Goal: Task Accomplishment & Management: Manage account settings

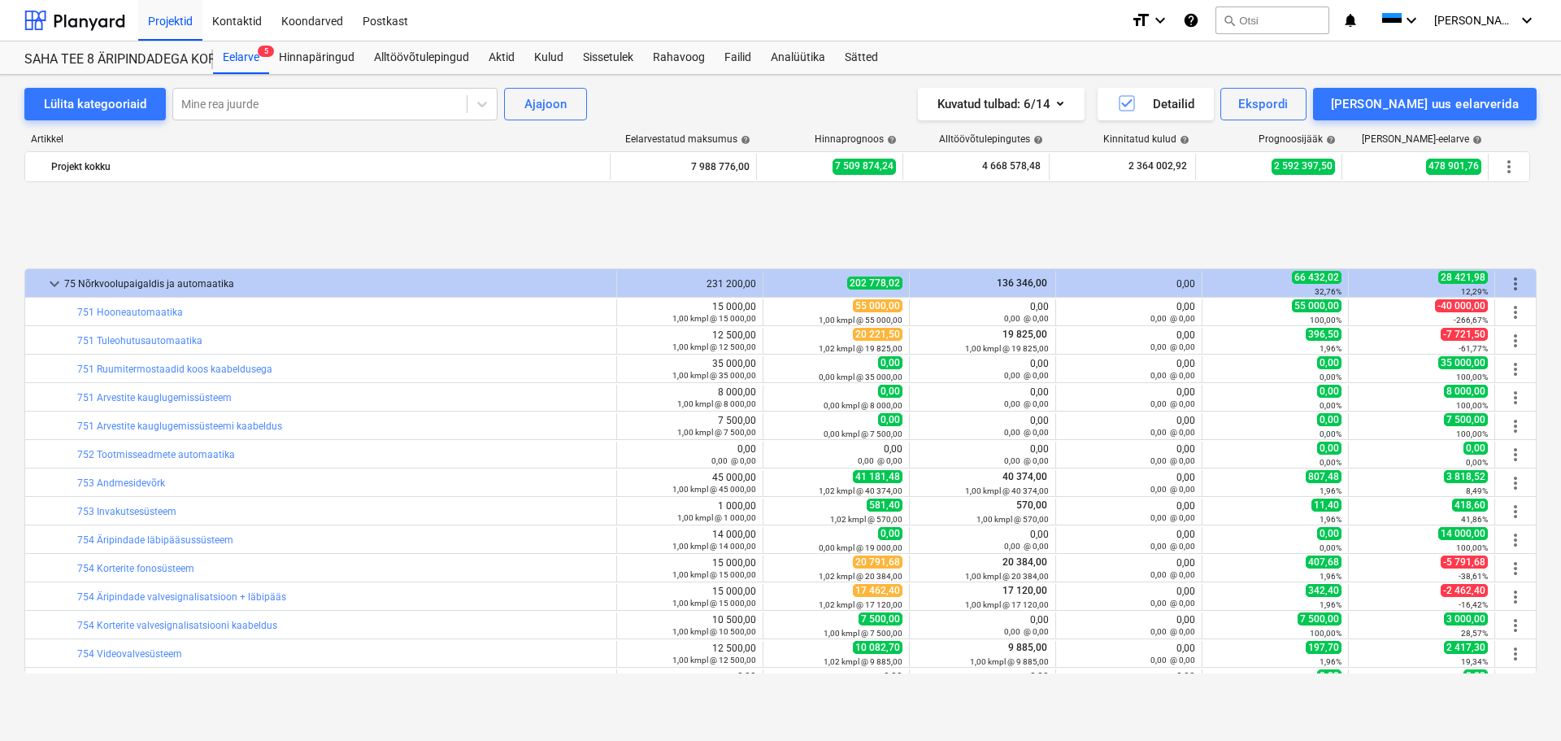
scroll to position [6088, 0]
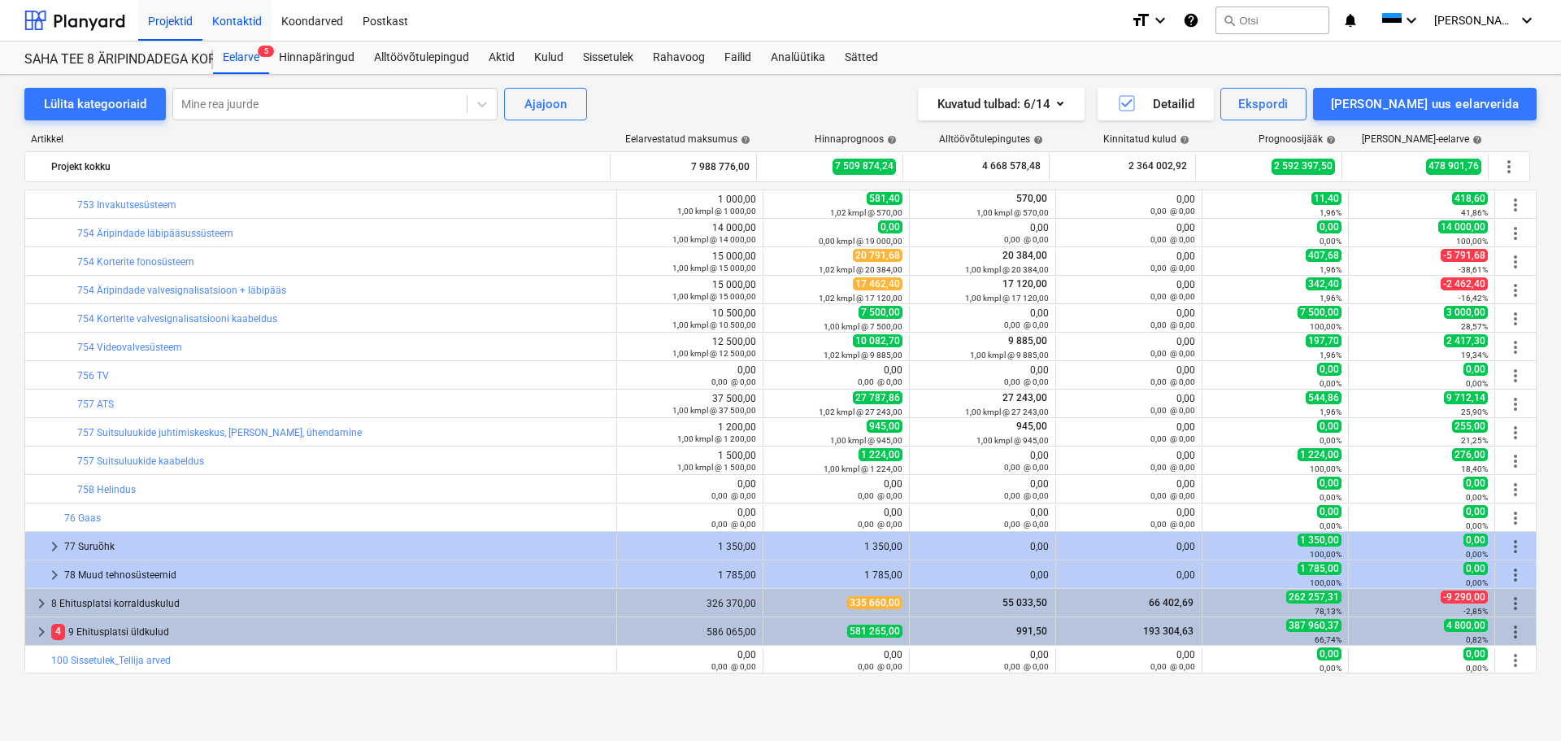
drag, startPoint x: 247, startPoint y: 45, endPoint x: 255, endPoint y: 29, distance: 17.5
click at [247, 45] on div "Eelarve 5" at bounding box center [241, 57] width 56 height 33
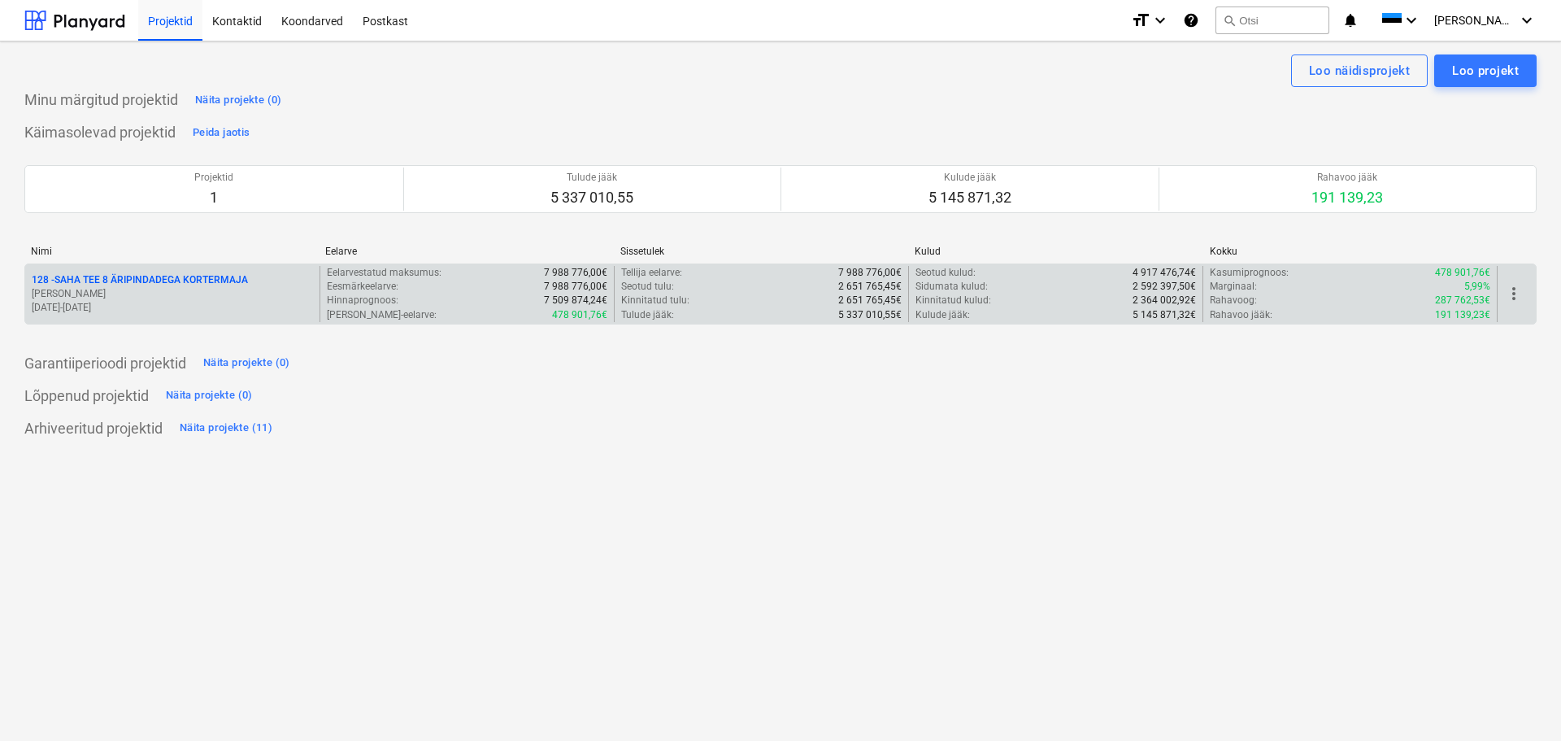
click at [124, 271] on div "128 - SAHA TEE 8 ÄRIPINDADEGA KORTERMAJA [PERSON_NAME] [DATE] - [DATE]" at bounding box center [172, 294] width 294 height 56
click at [124, 275] on p "128 - SAHA TEE 8 ÄRIPINDADEGA KORTERMAJA" at bounding box center [140, 280] width 216 height 14
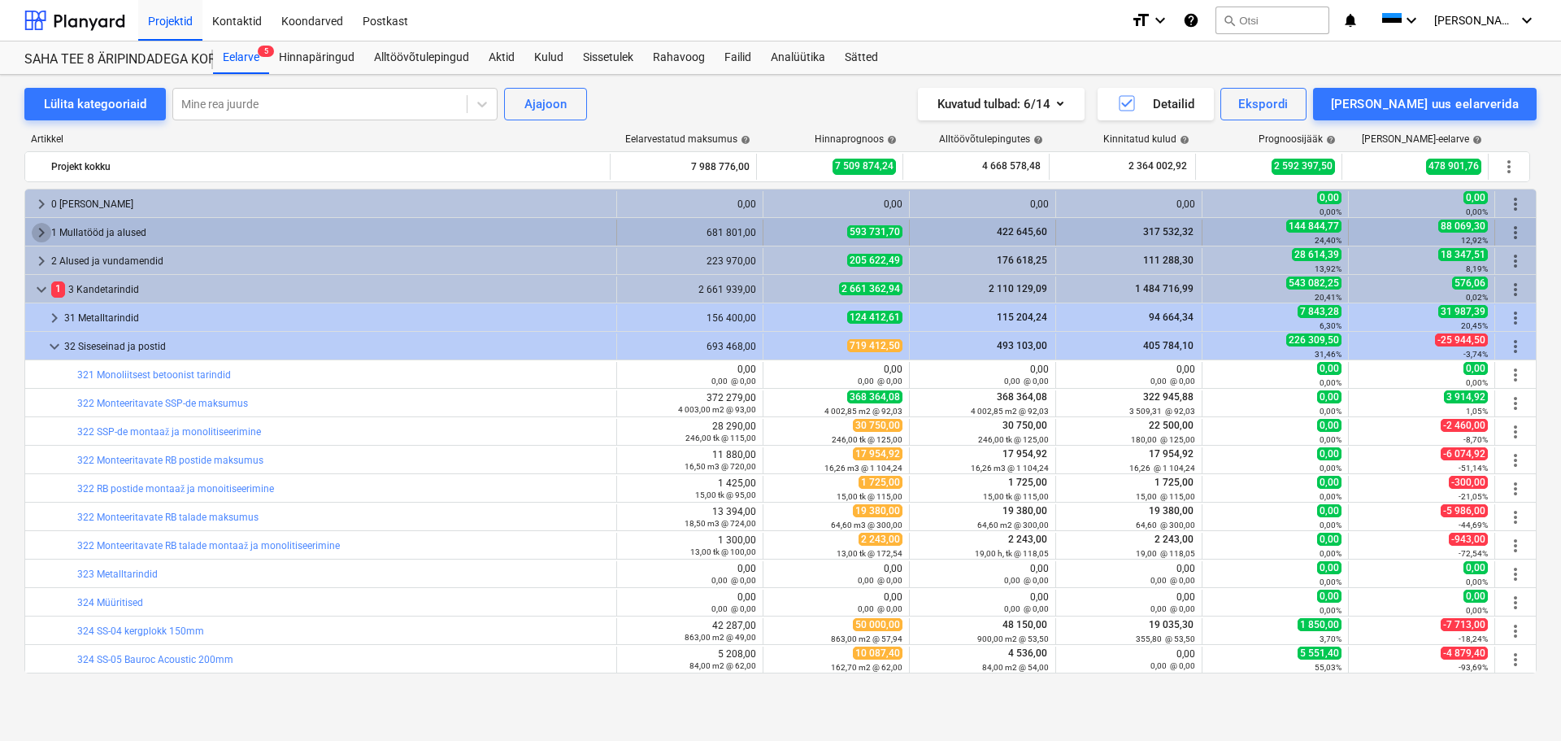
click at [41, 224] on span "keyboard_arrow_right" at bounding box center [42, 233] width 20 height 20
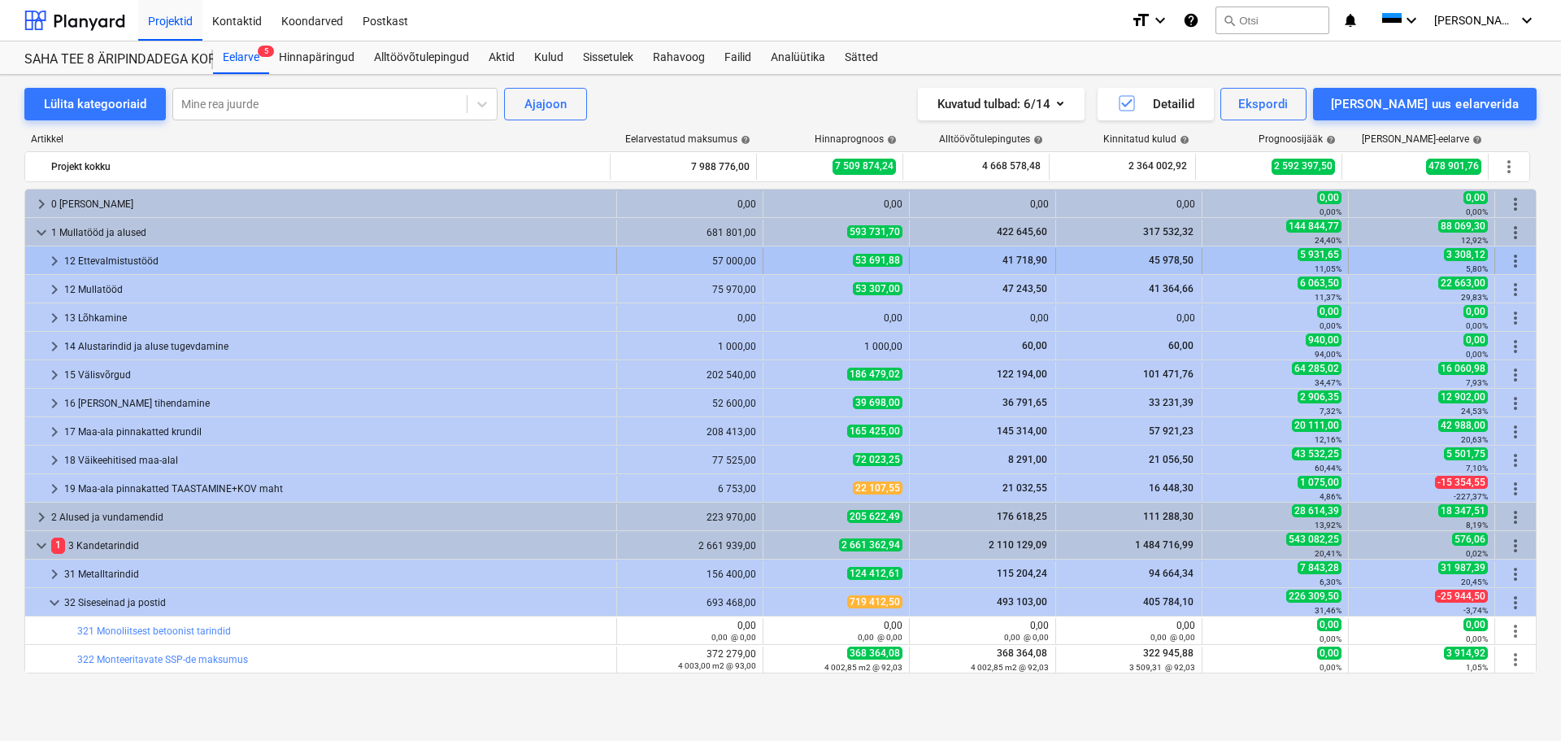
click at [57, 257] on span "keyboard_arrow_right" at bounding box center [55, 261] width 20 height 20
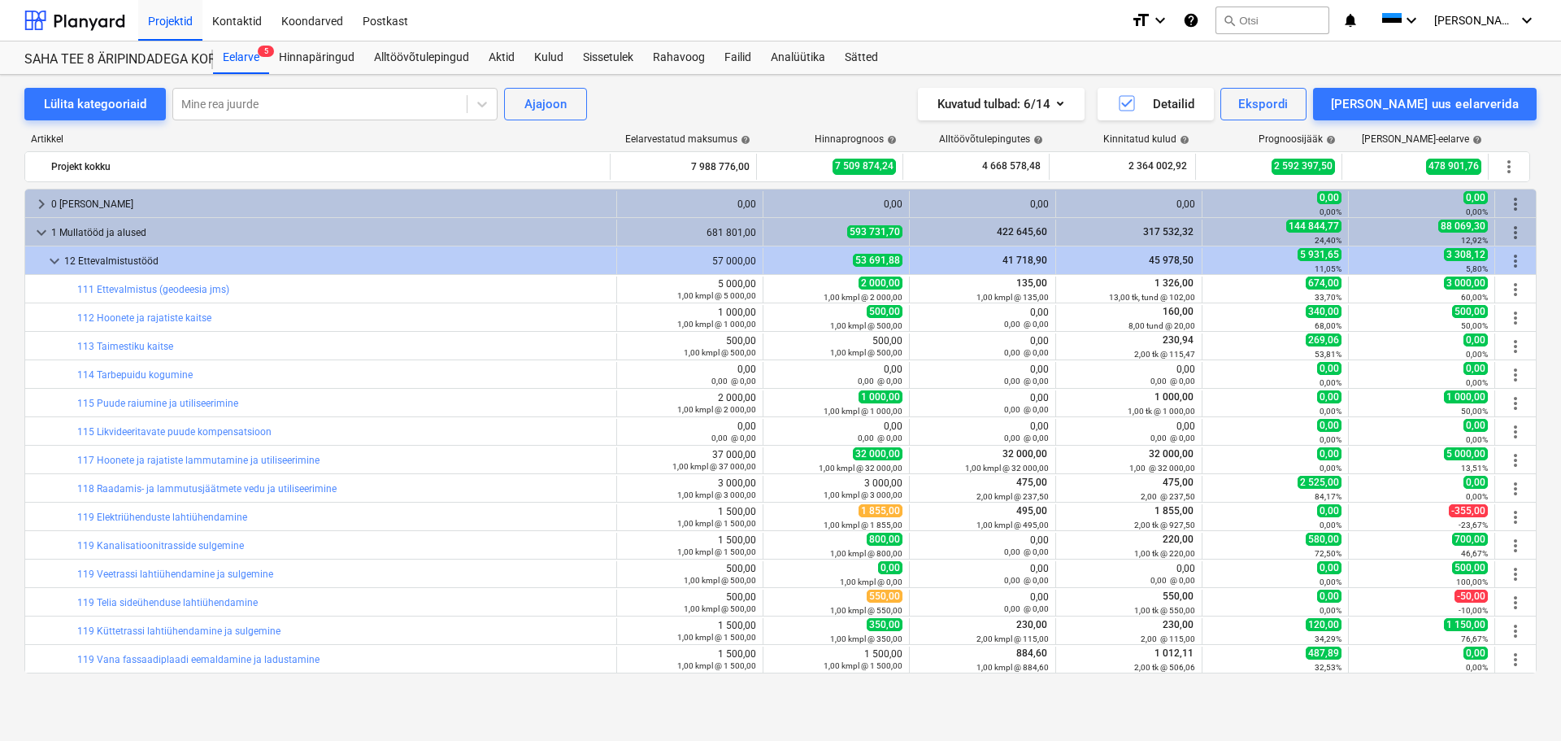
scroll to position [81, 0]
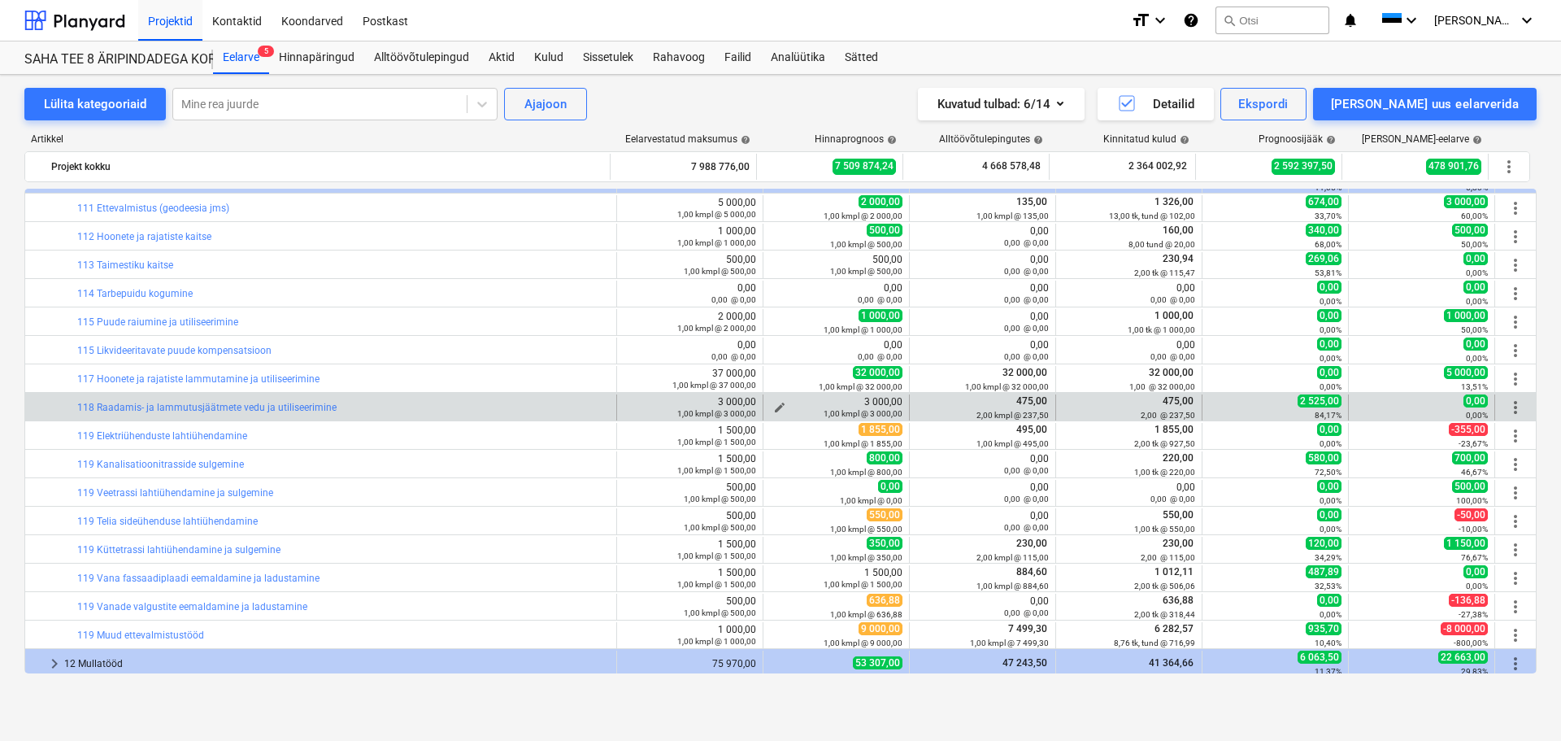
click at [777, 404] on span "edit" at bounding box center [779, 407] width 13 height 13
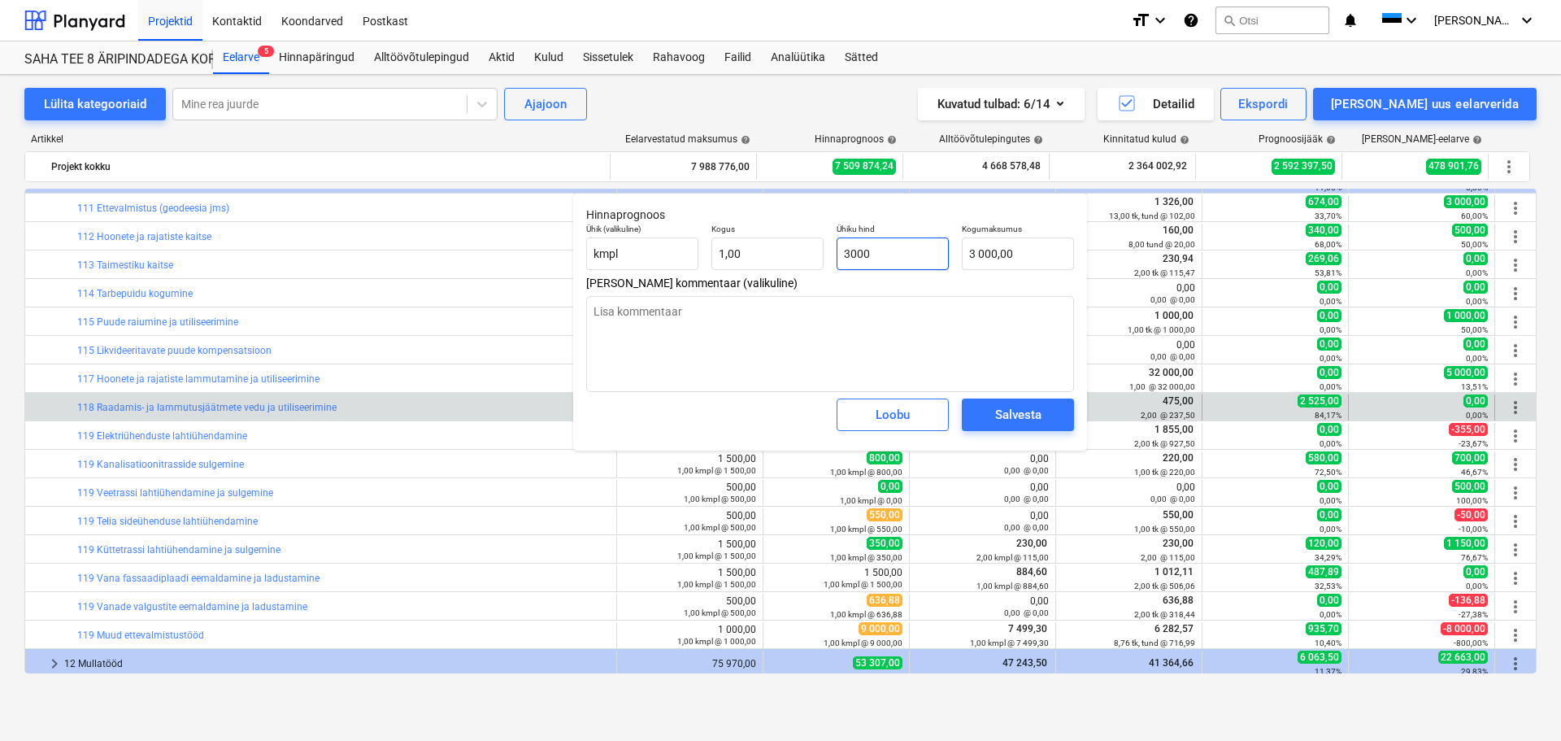
click at [891, 253] on input "3000" at bounding box center [893, 253] width 112 height 33
type input "2"
type textarea "x"
type input "2,00"
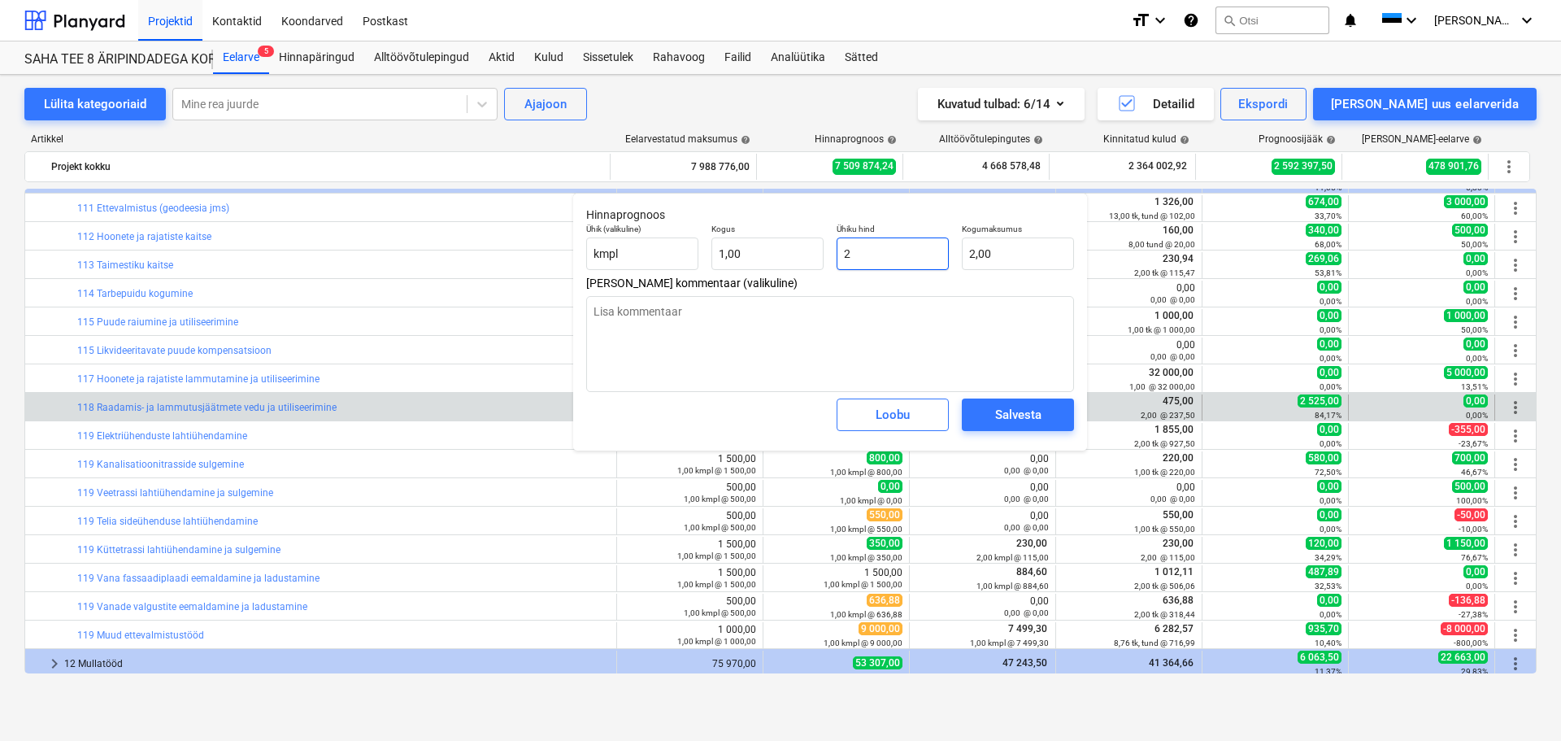
type input "20"
type textarea "x"
type input "20,00"
type input "200"
type textarea "x"
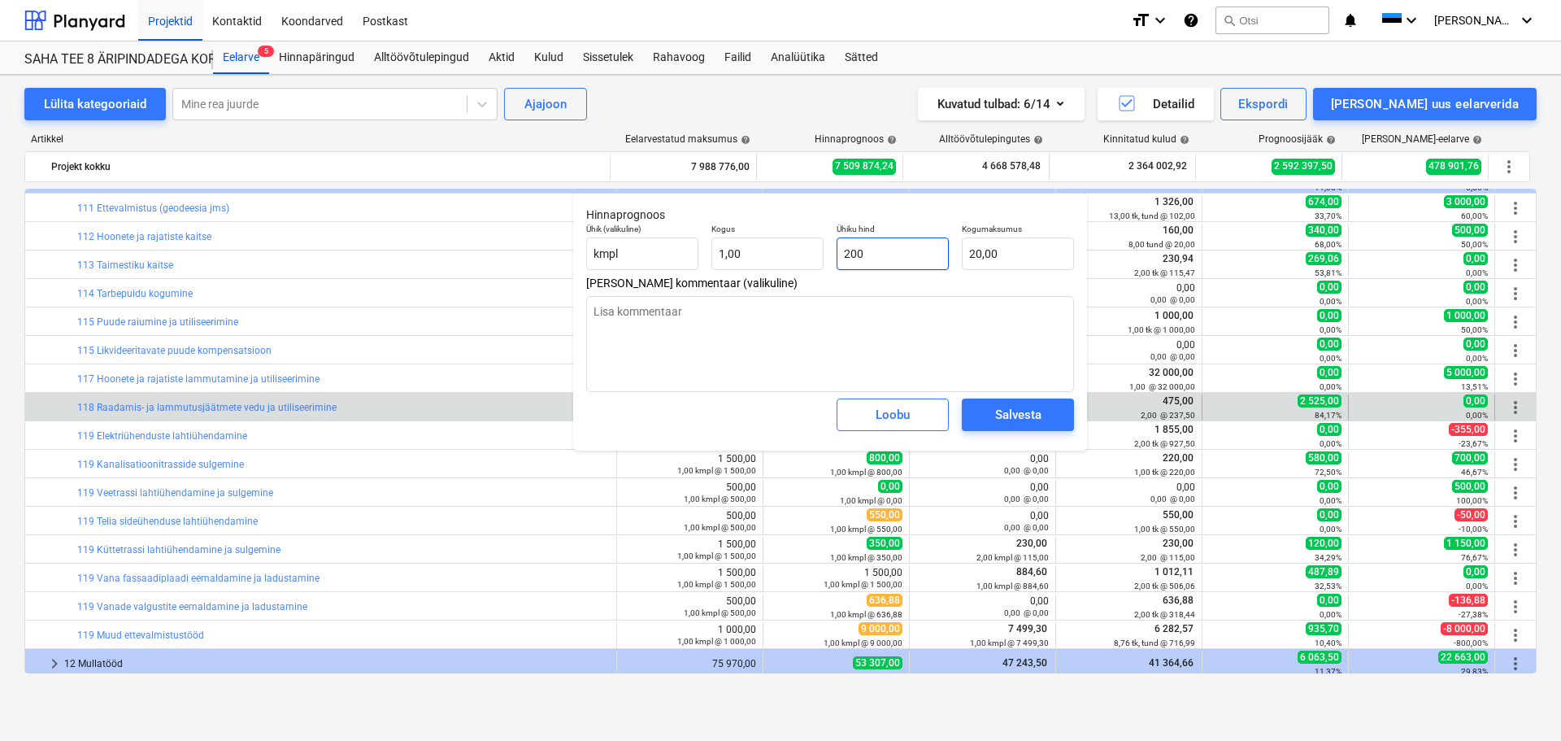
type input "200,00"
type input "2000"
type textarea "x"
type input "2 000,00"
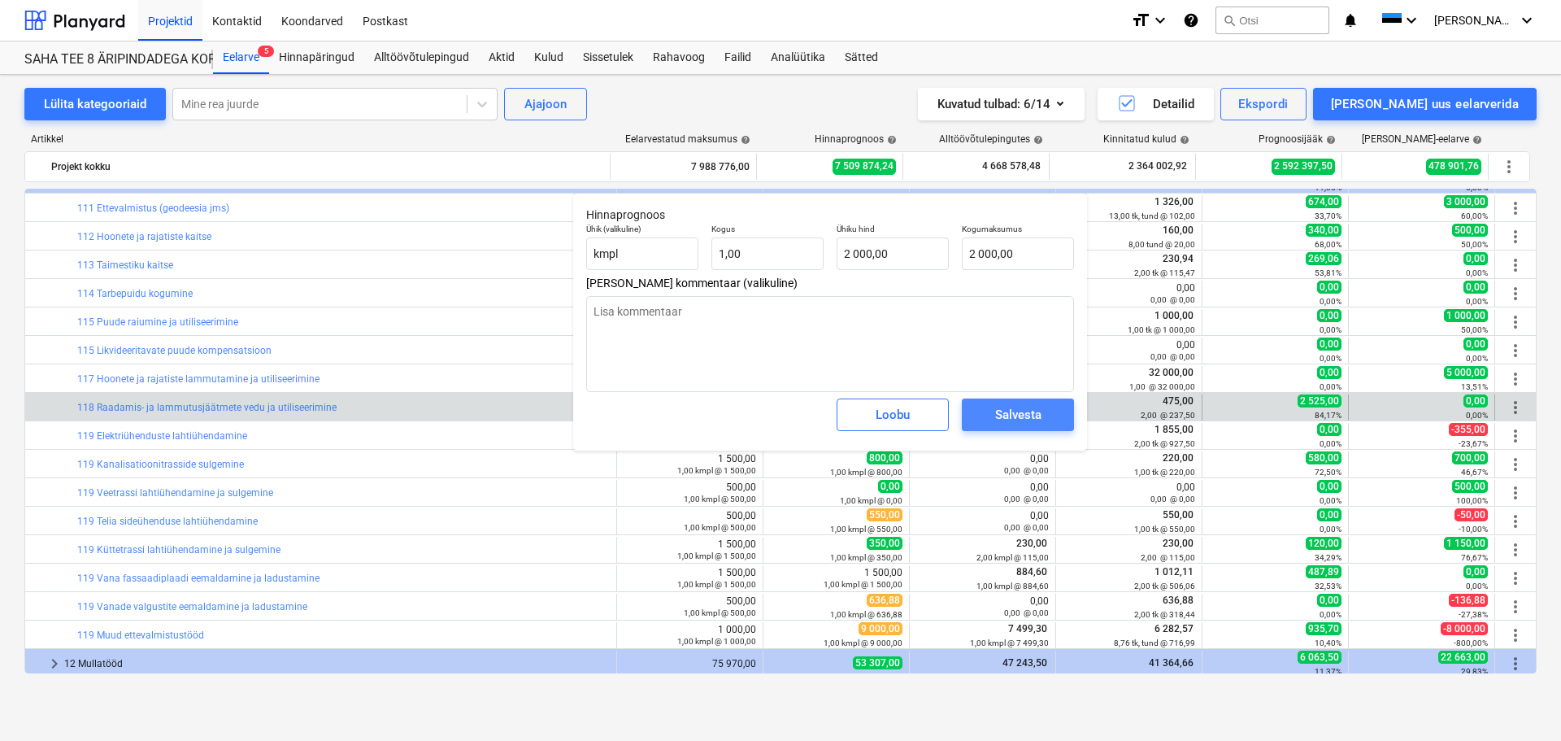
click at [977, 414] on button "Salvesta" at bounding box center [1018, 414] width 112 height 33
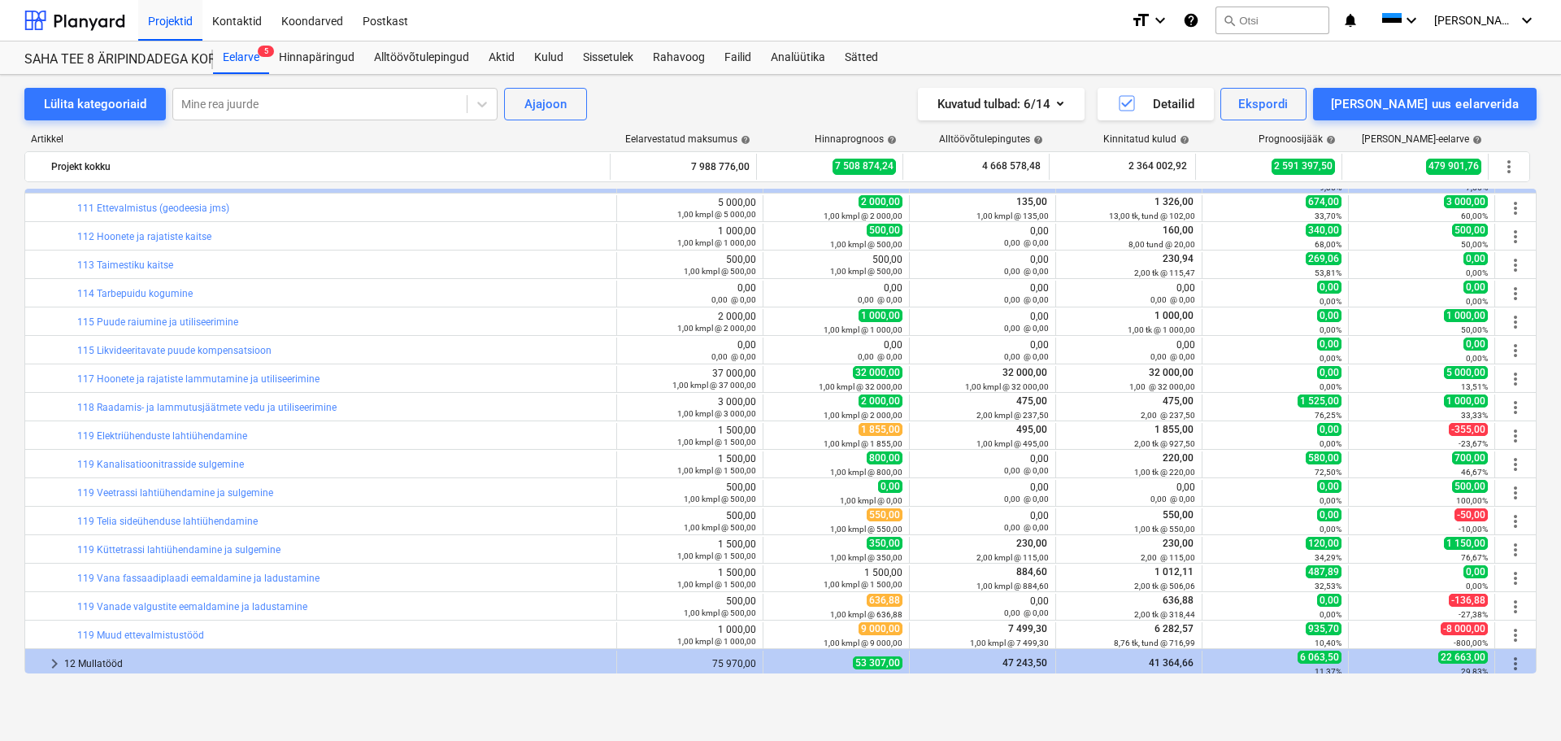
scroll to position [163, 0]
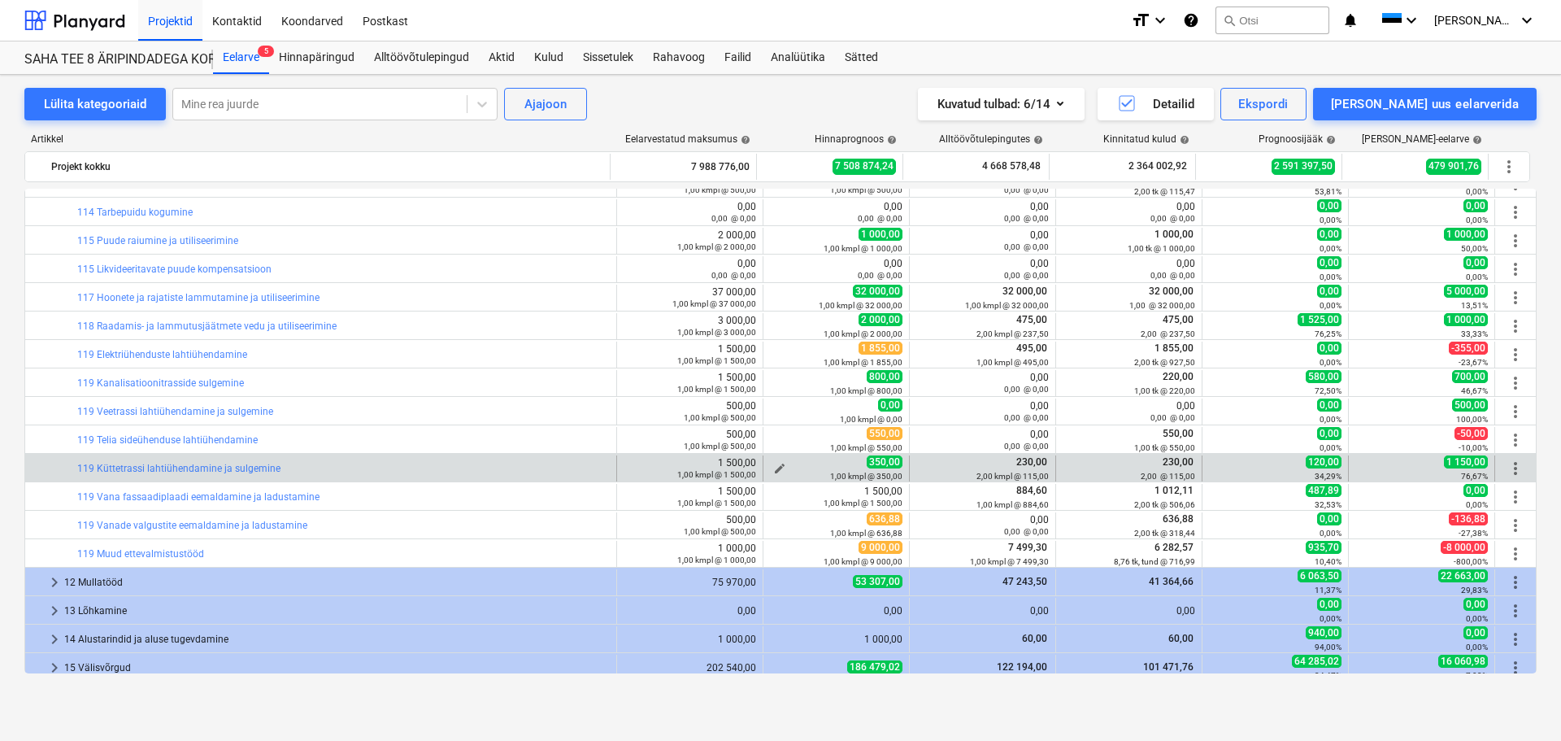
click at [776, 464] on span "edit" at bounding box center [779, 468] width 13 height 13
type textarea "x"
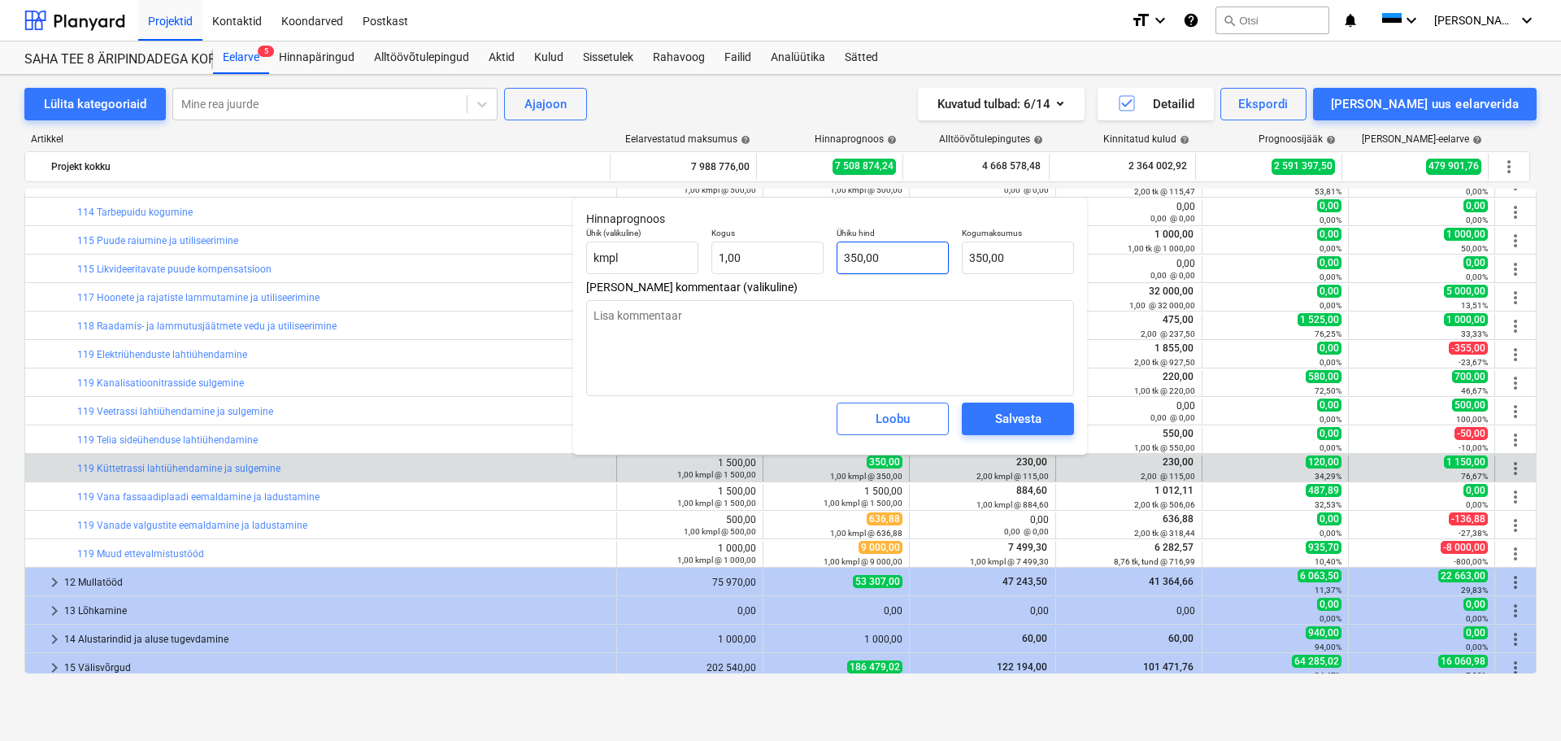
type input "350"
click at [898, 264] on input "350" at bounding box center [893, 257] width 112 height 33
type textarea "x"
type input "2"
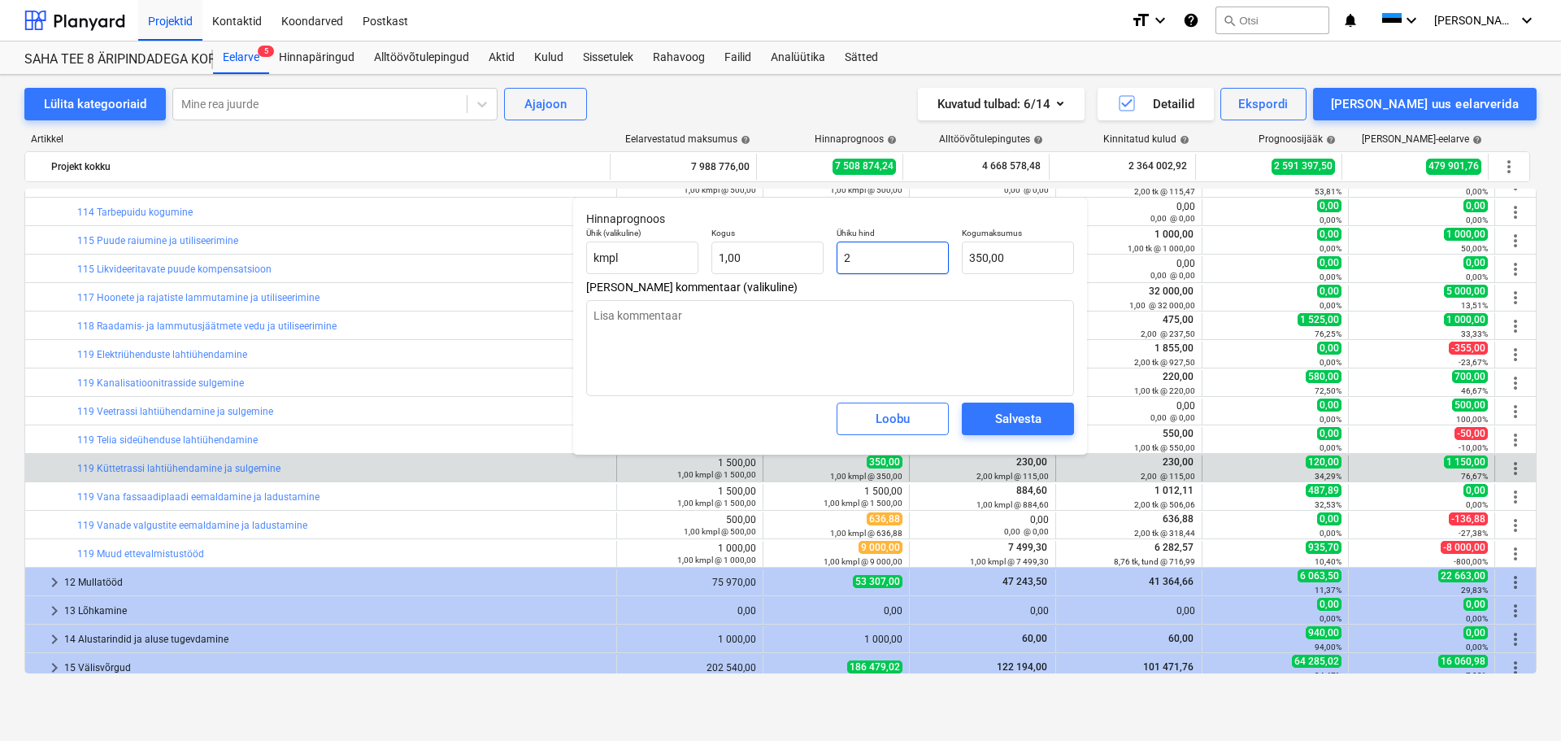
type input "2,00"
type textarea "x"
type input "23"
type input "23,00"
type textarea "x"
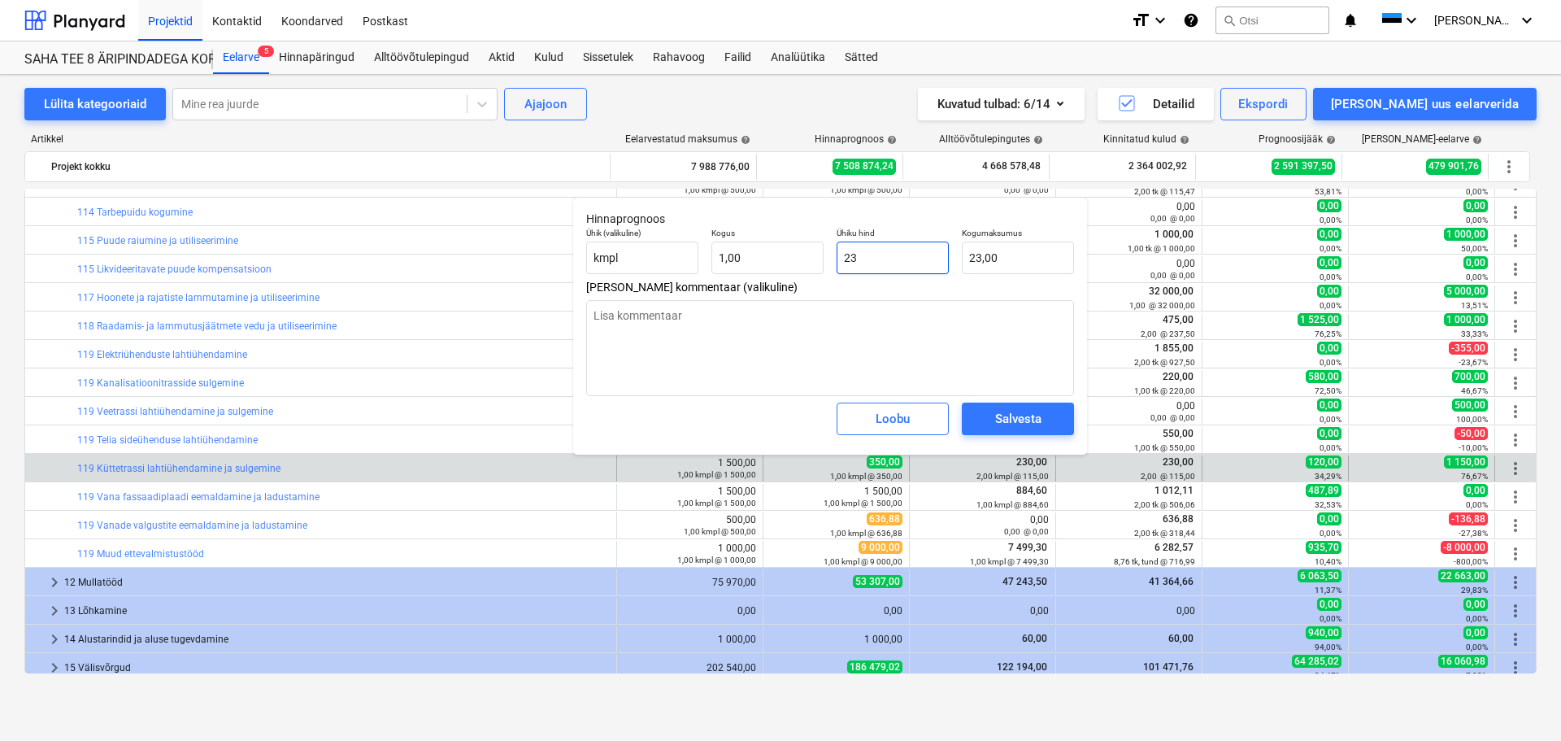
type input "230"
type input "230,00"
type input "230"
type textarea "x"
type input "230,00"
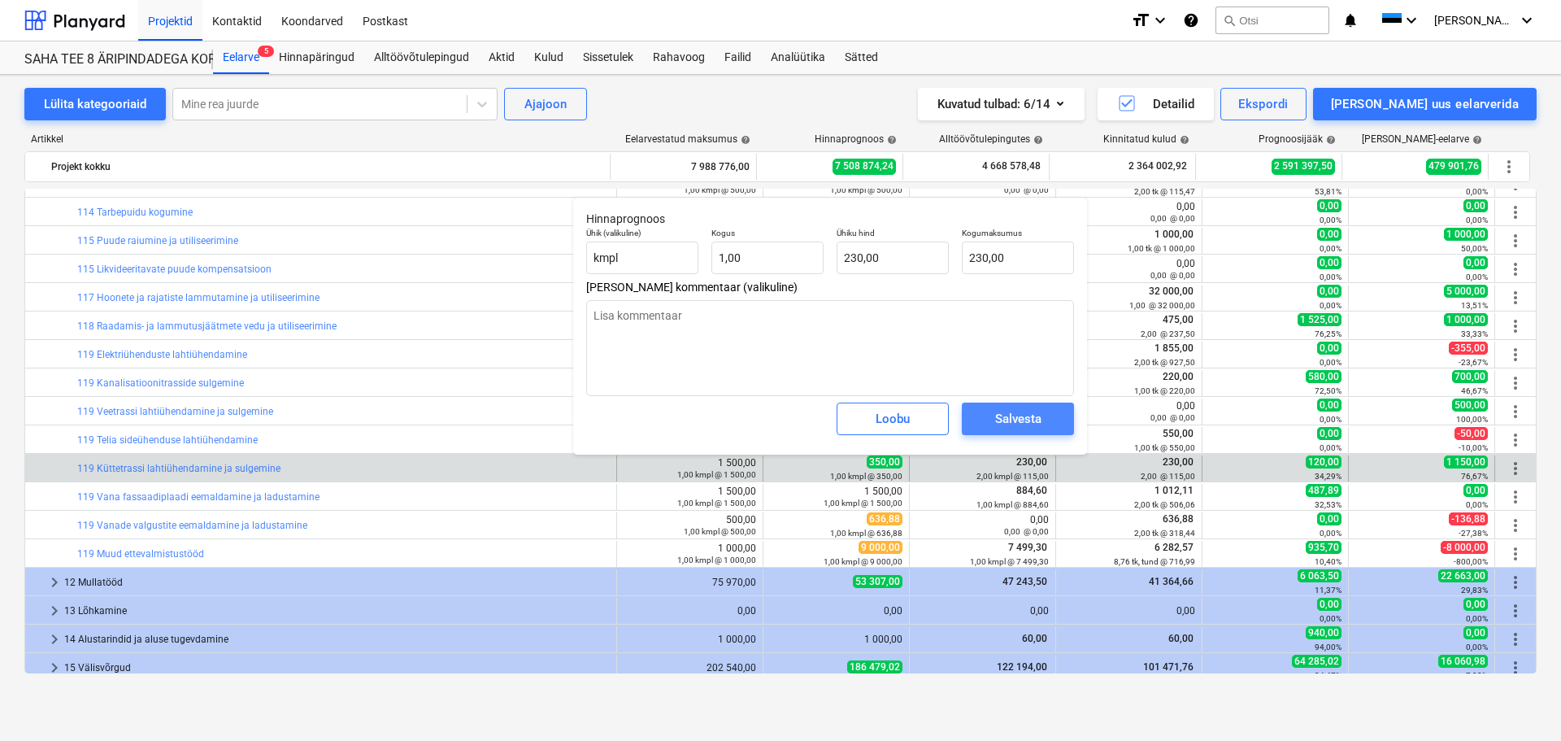
click at [1027, 419] on div "Salvesta" at bounding box center [1018, 418] width 46 height 21
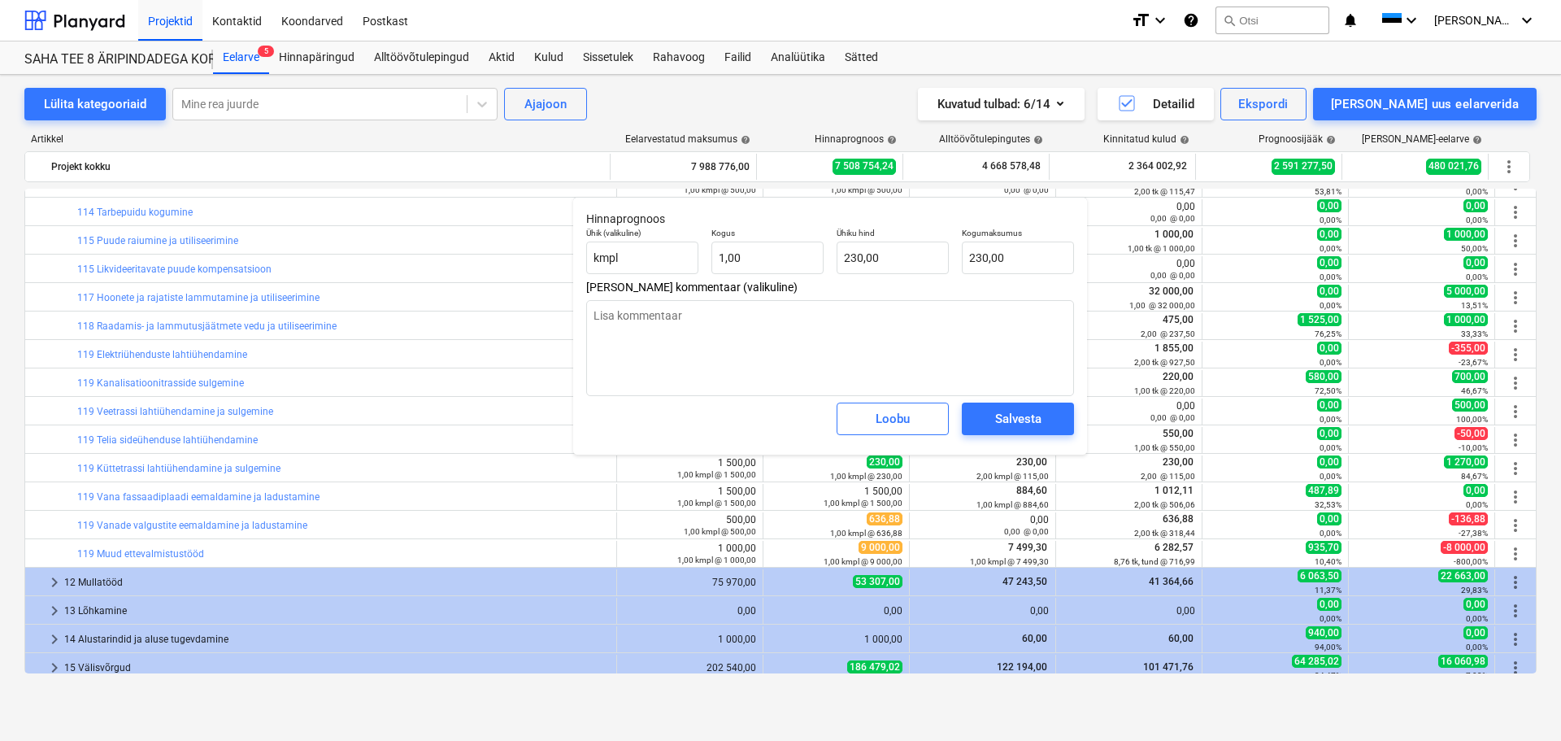
type textarea "x"
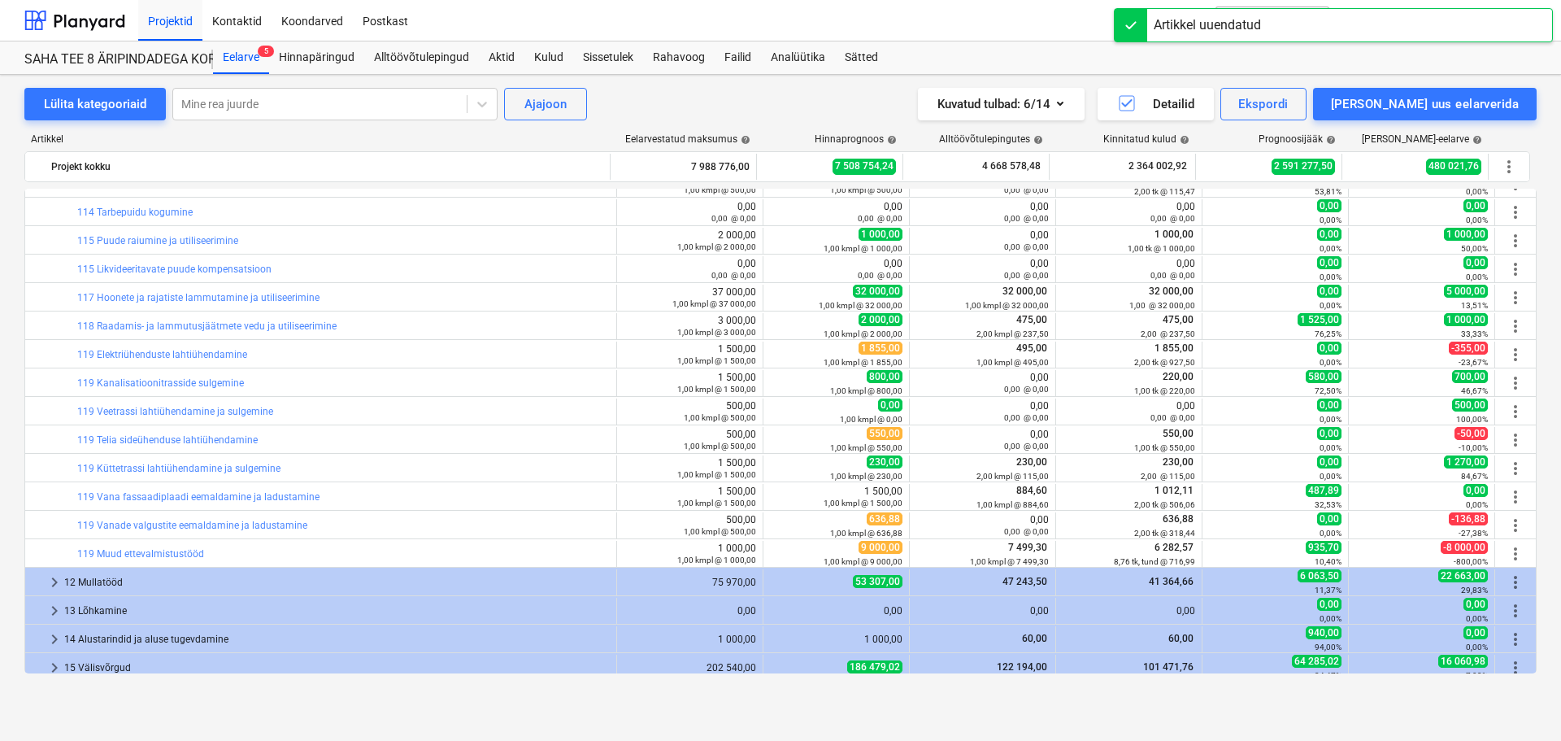
scroll to position [0, 0]
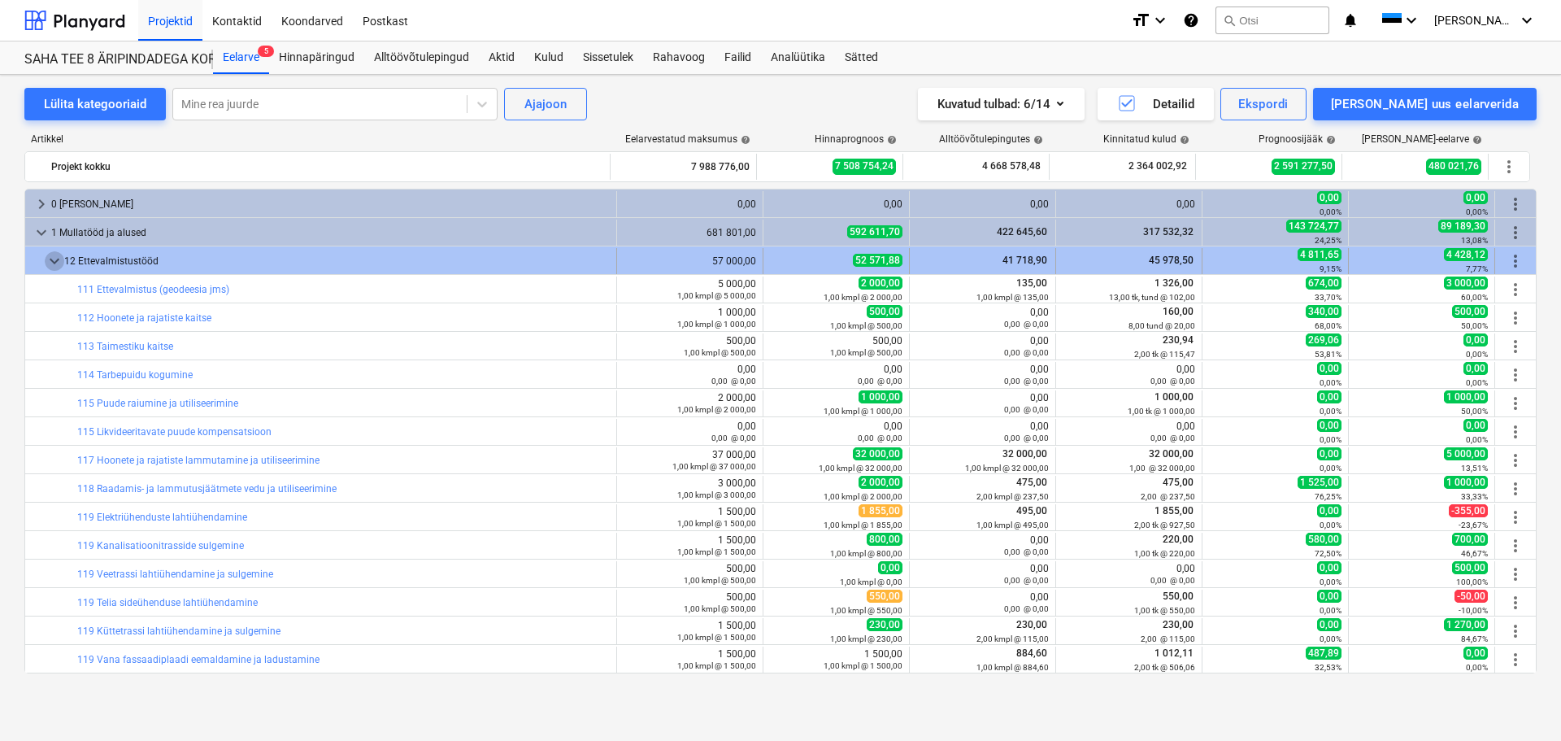
click at [57, 260] on span "keyboard_arrow_down" at bounding box center [55, 261] width 20 height 20
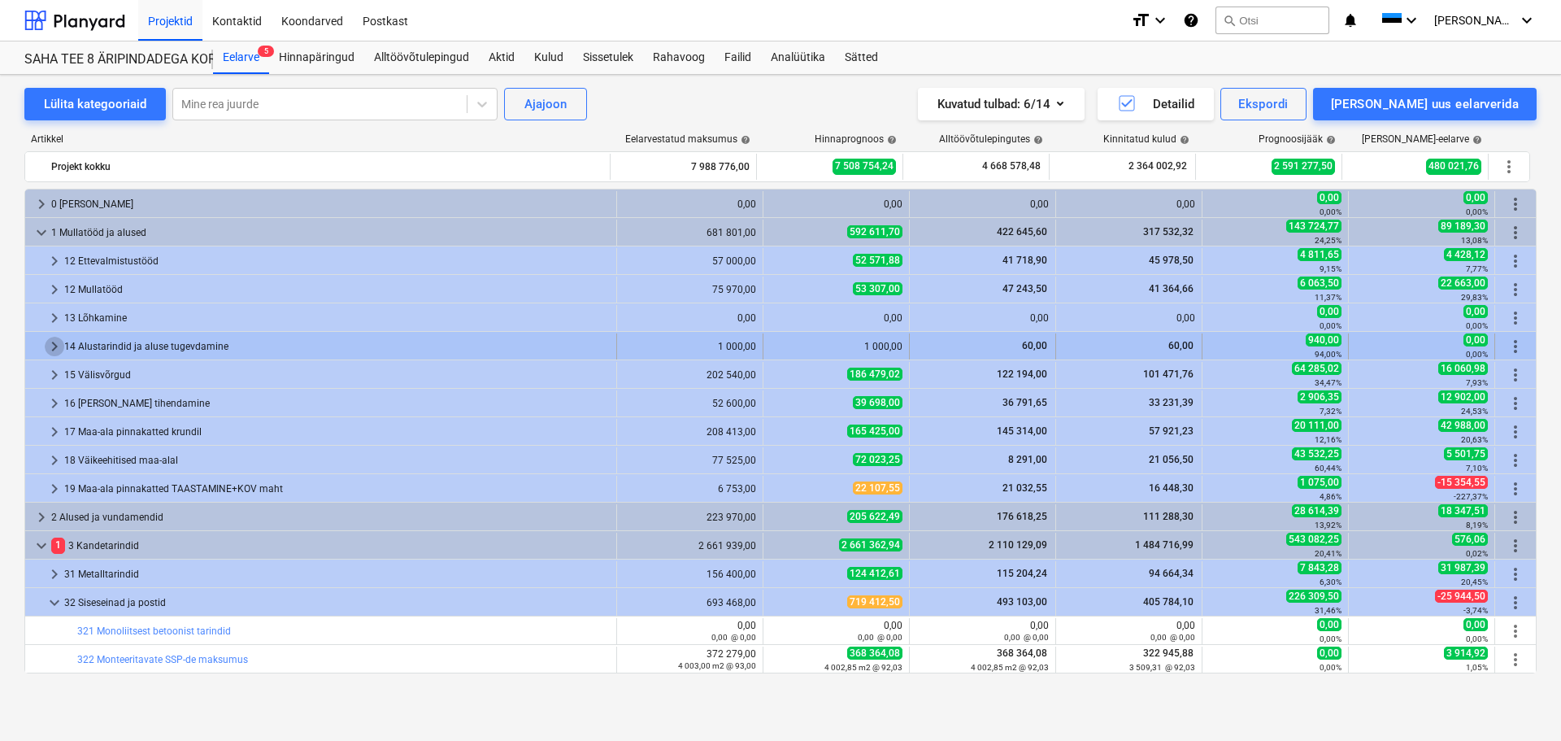
click at [50, 343] on span "keyboard_arrow_right" at bounding box center [55, 347] width 20 height 20
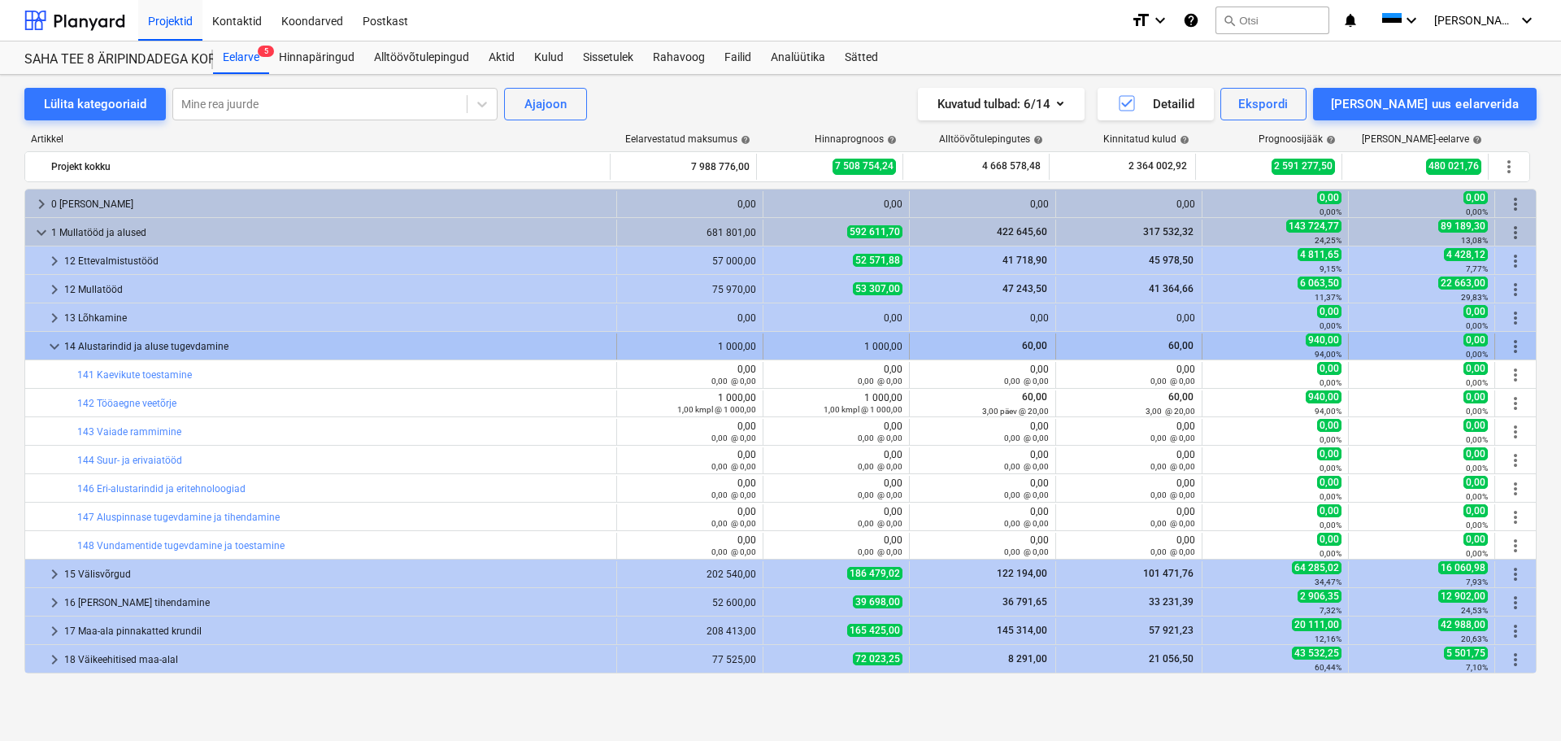
click at [63, 349] on span "keyboard_arrow_down" at bounding box center [55, 347] width 20 height 20
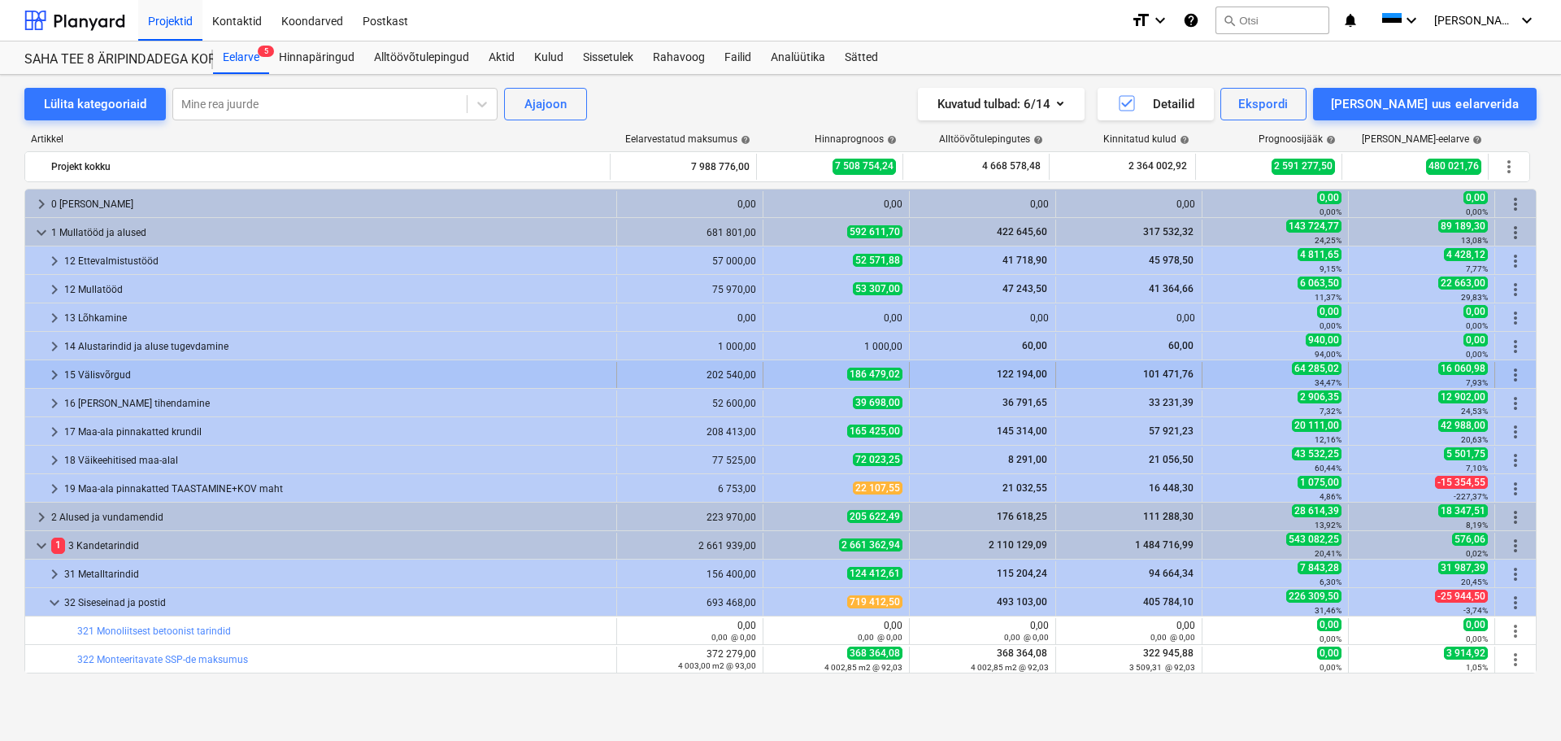
click at [47, 371] on span "keyboard_arrow_right" at bounding box center [55, 375] width 20 height 20
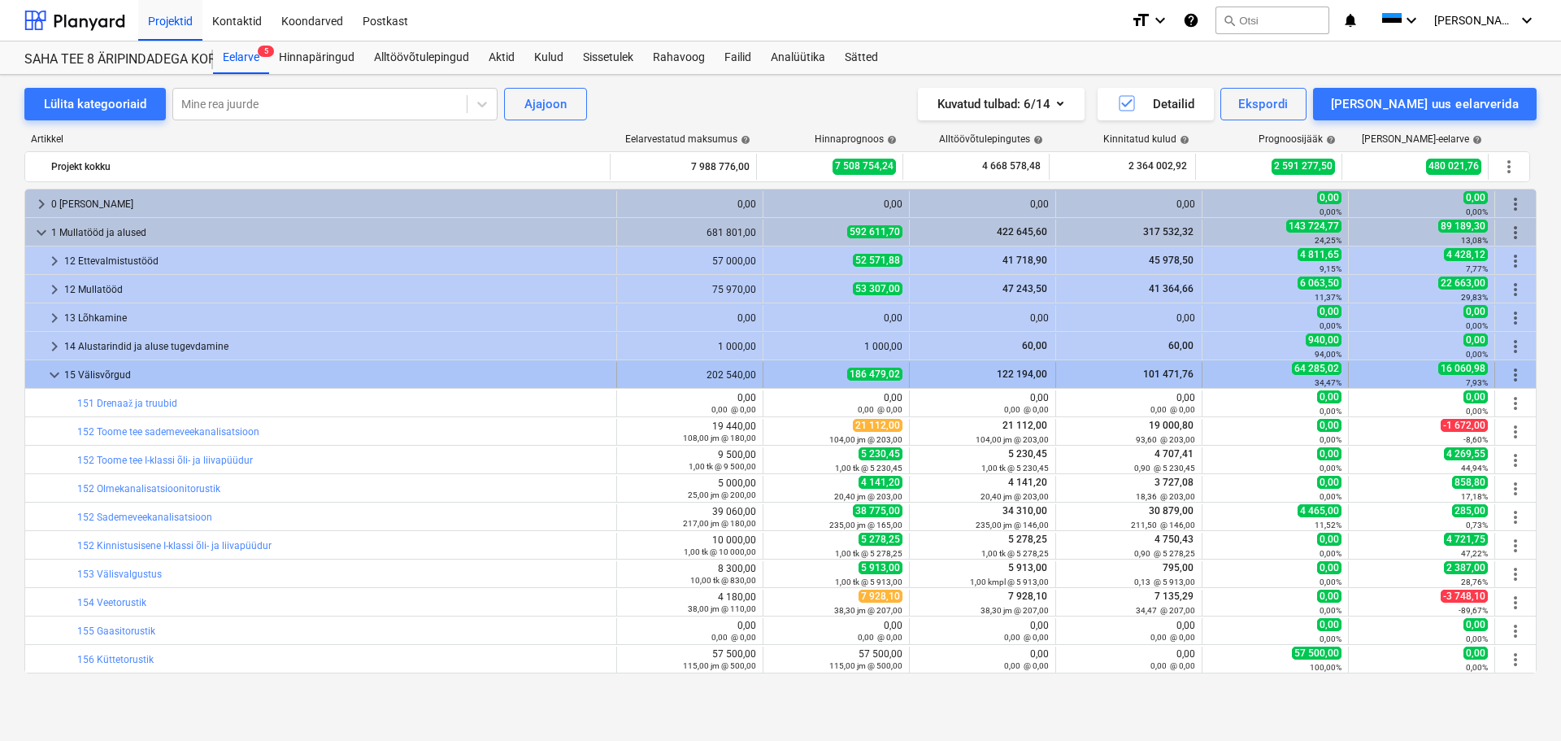
click at [46, 375] on span "keyboard_arrow_down" at bounding box center [55, 375] width 20 height 20
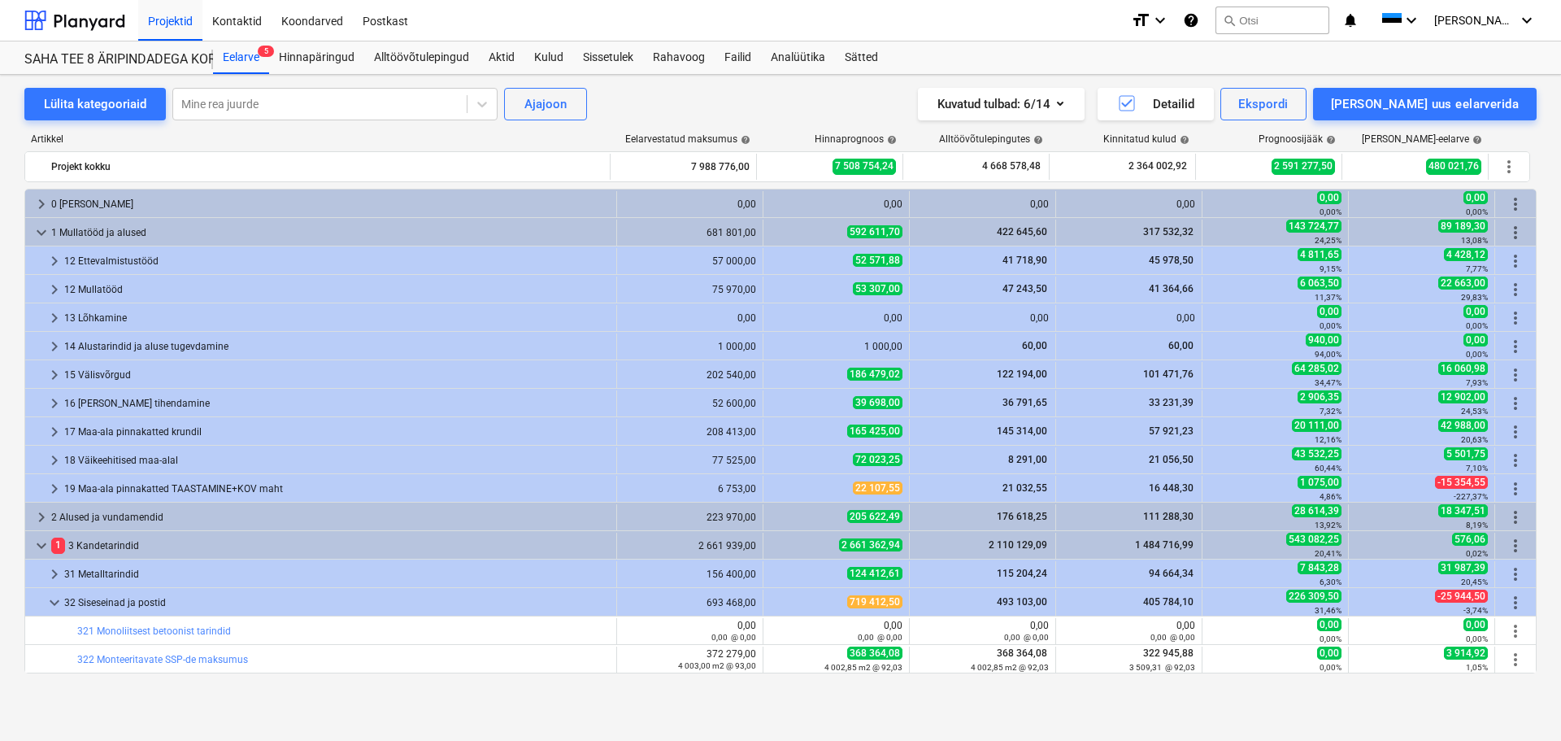
scroll to position [244, 0]
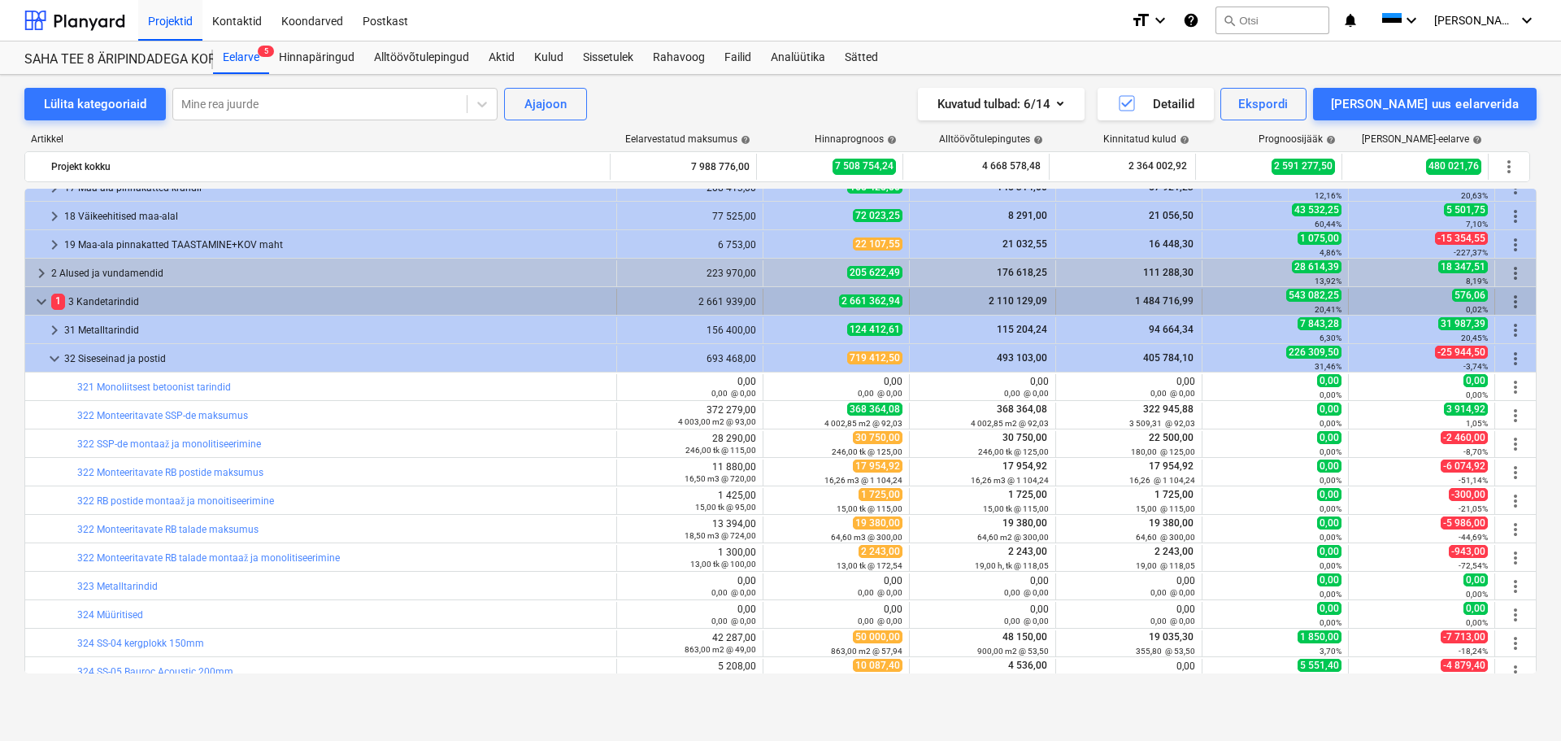
click at [41, 299] on span "keyboard_arrow_down" at bounding box center [42, 302] width 20 height 20
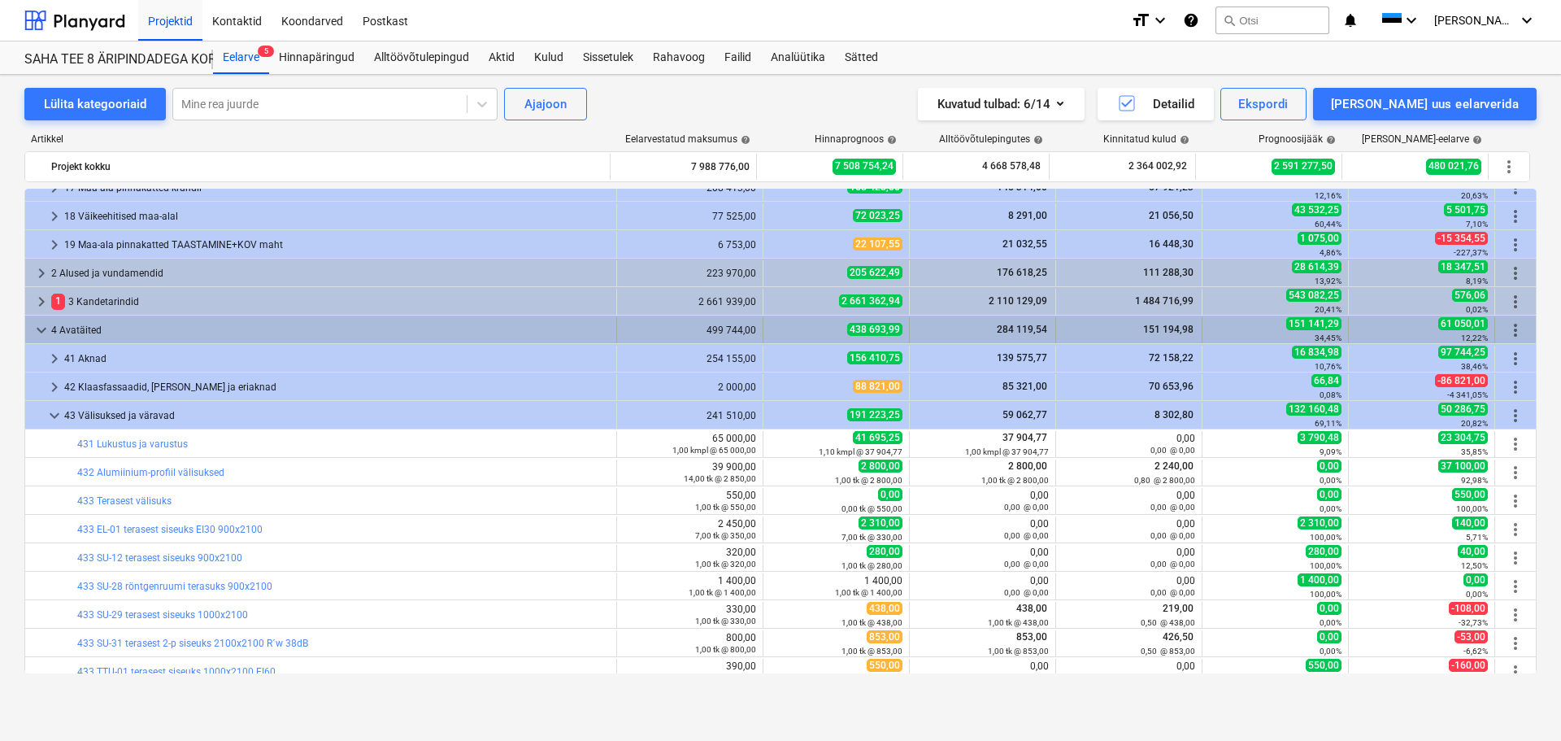
click at [27, 319] on div "keyboard_arrow_down 4 Avatäited" at bounding box center [321, 330] width 592 height 26
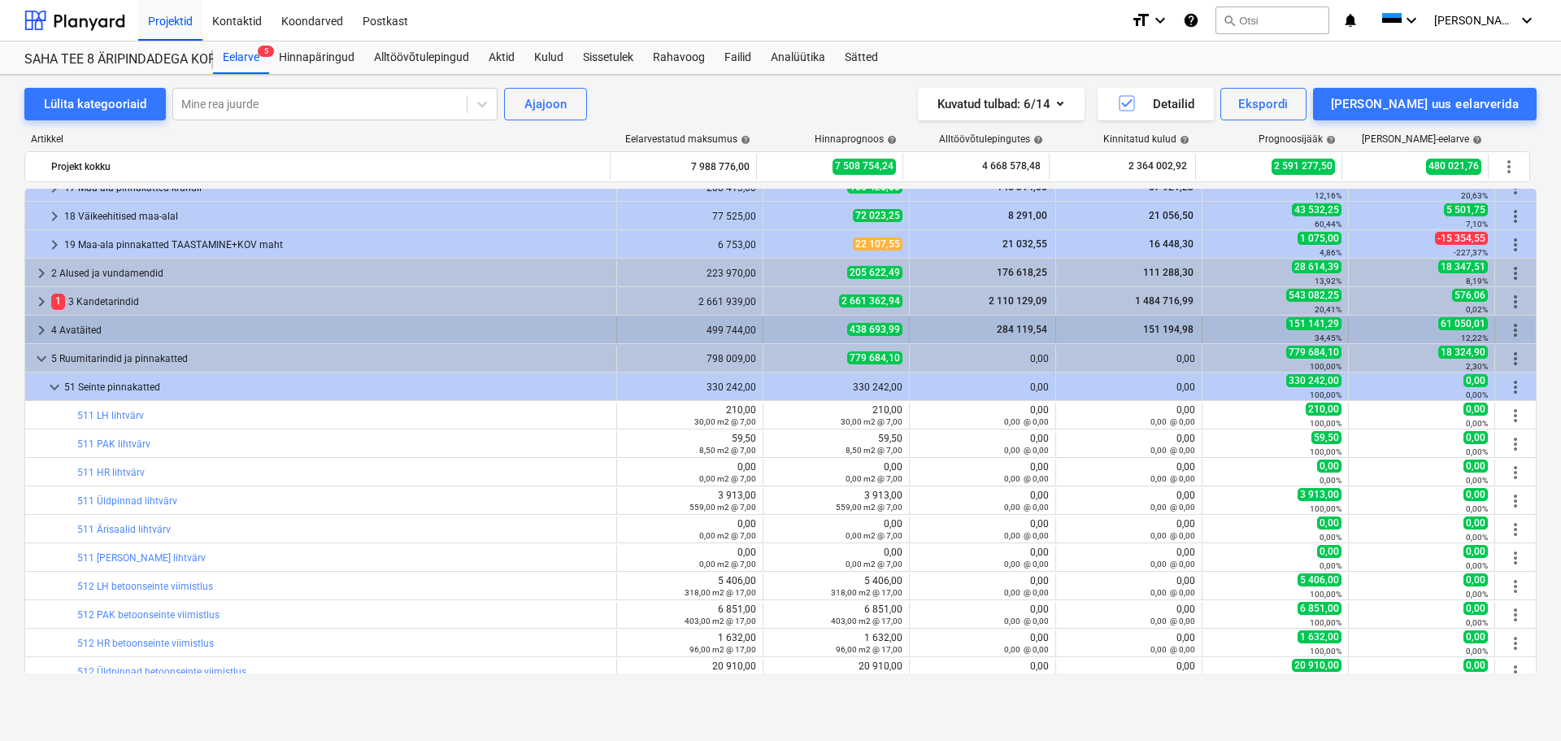
click at [32, 324] on span "keyboard_arrow_right" at bounding box center [42, 330] width 20 height 20
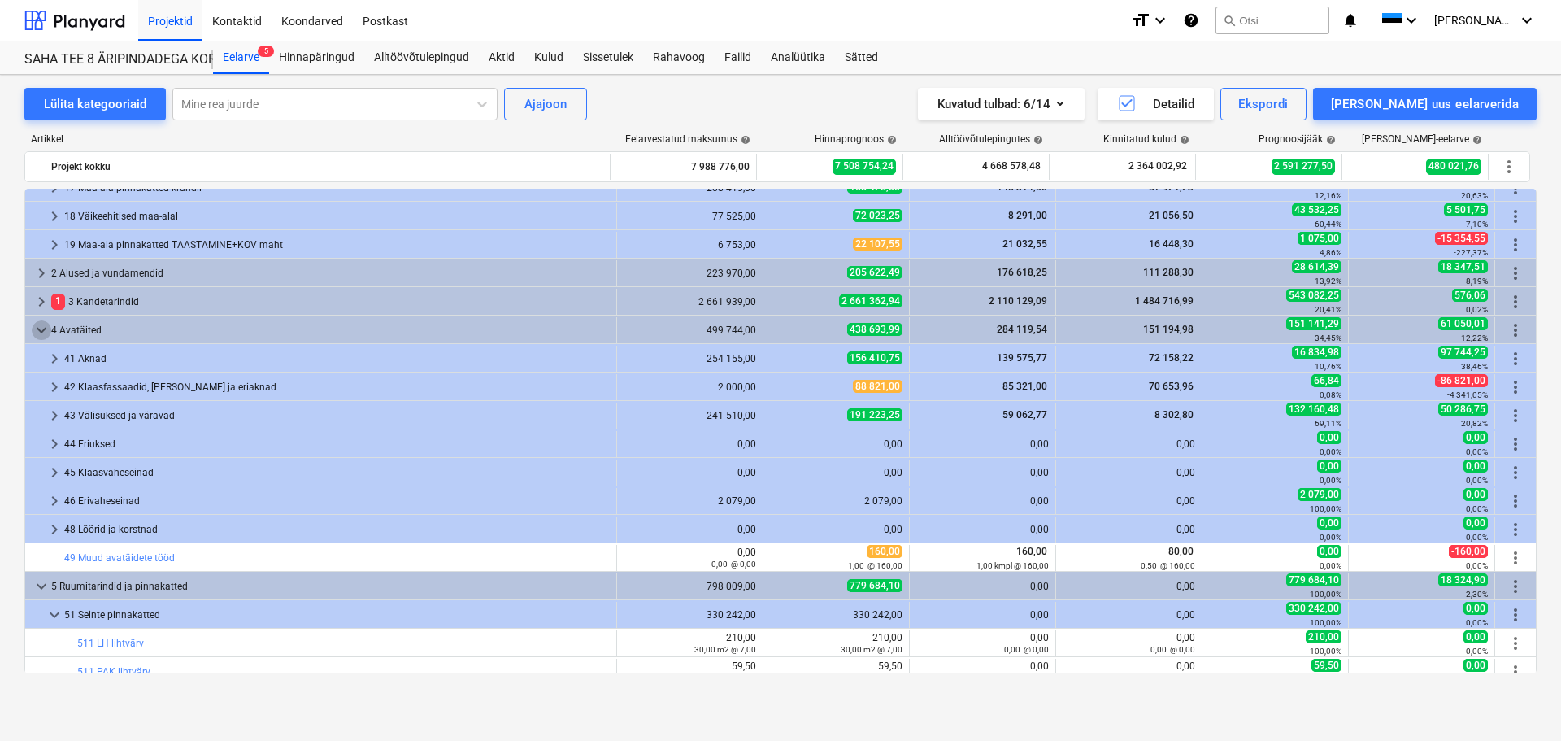
click at [32, 324] on span "keyboard_arrow_down" at bounding box center [42, 330] width 20 height 20
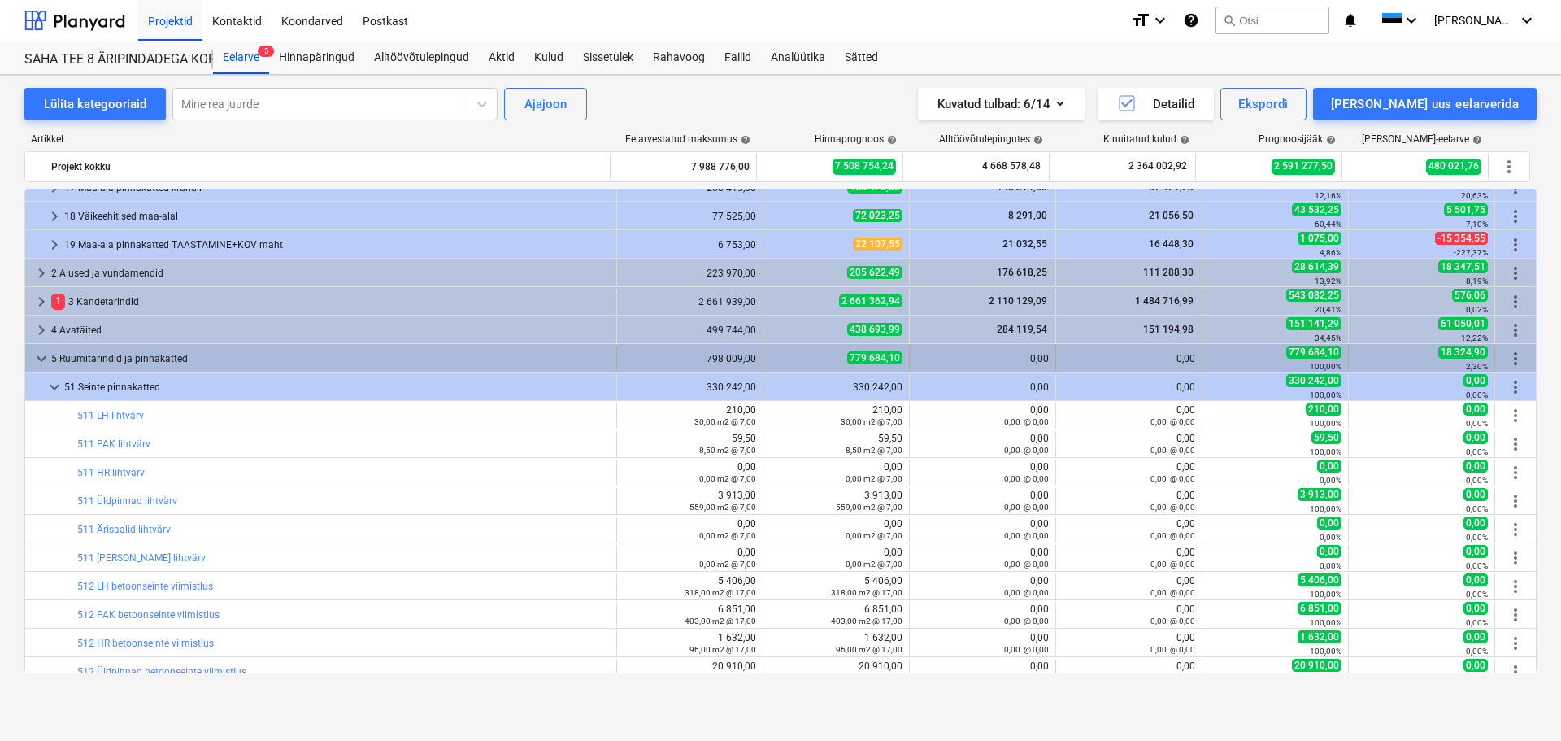
click at [41, 358] on span "keyboard_arrow_down" at bounding box center [42, 359] width 20 height 20
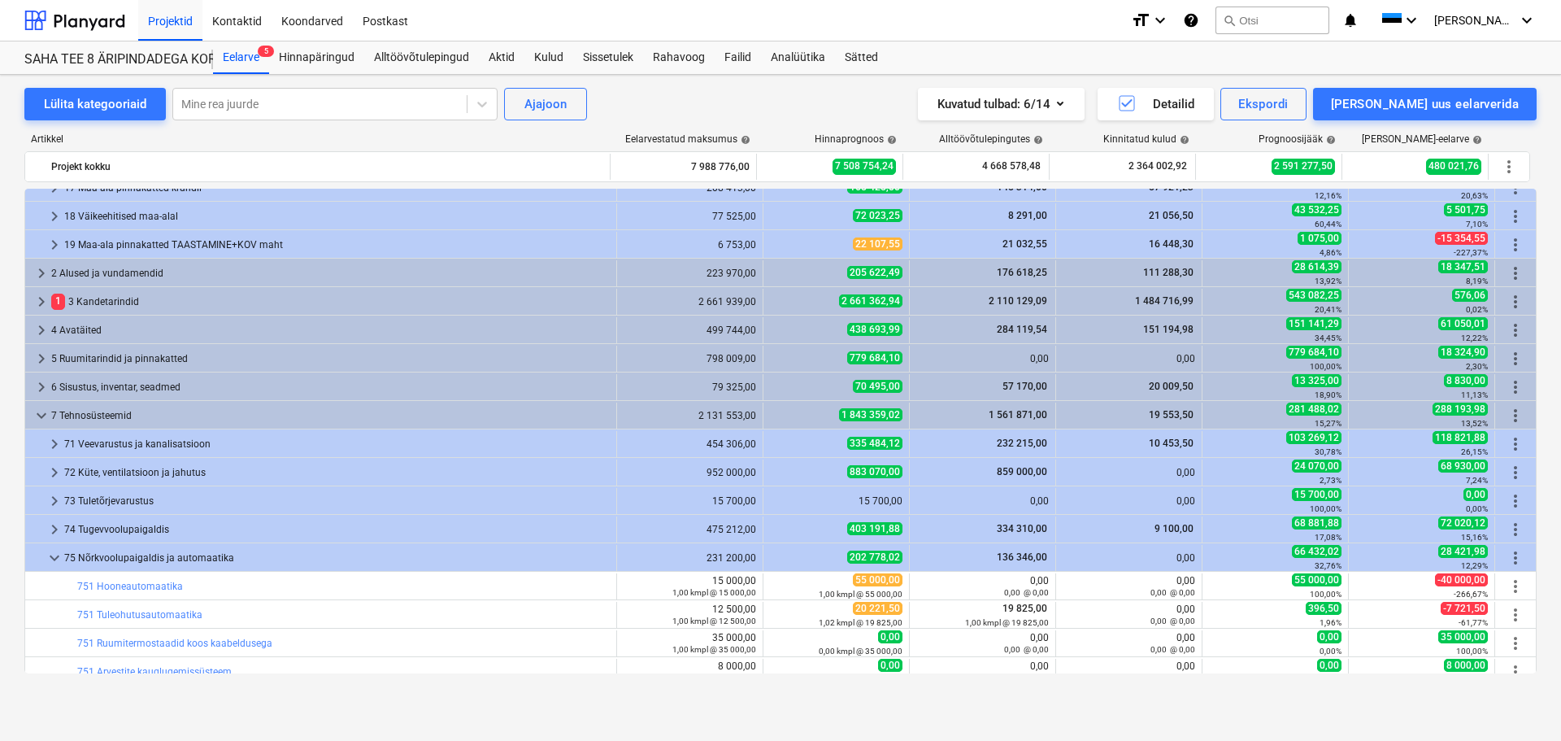
scroll to position [824, 0]
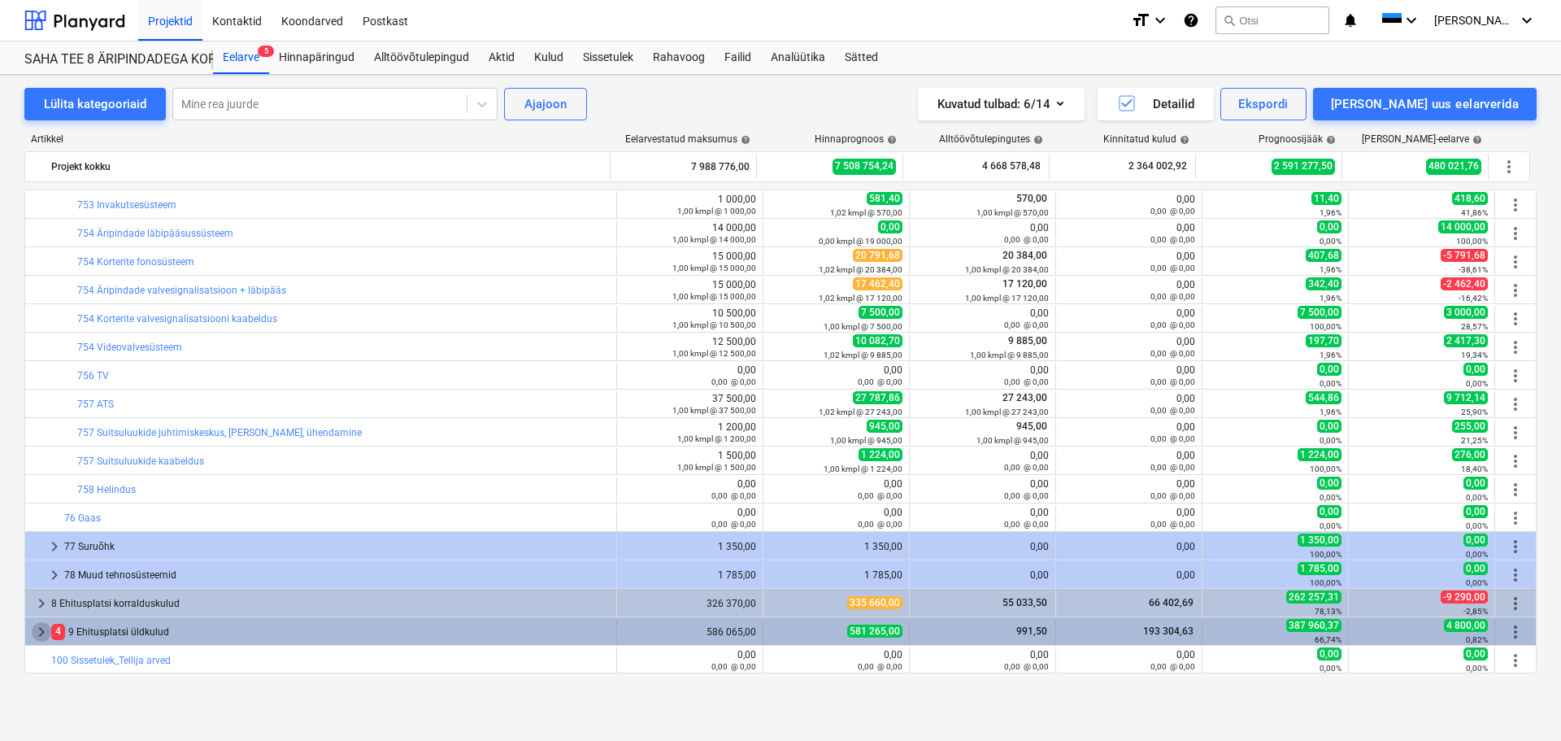
click at [38, 633] on span "keyboard_arrow_right" at bounding box center [42, 632] width 20 height 20
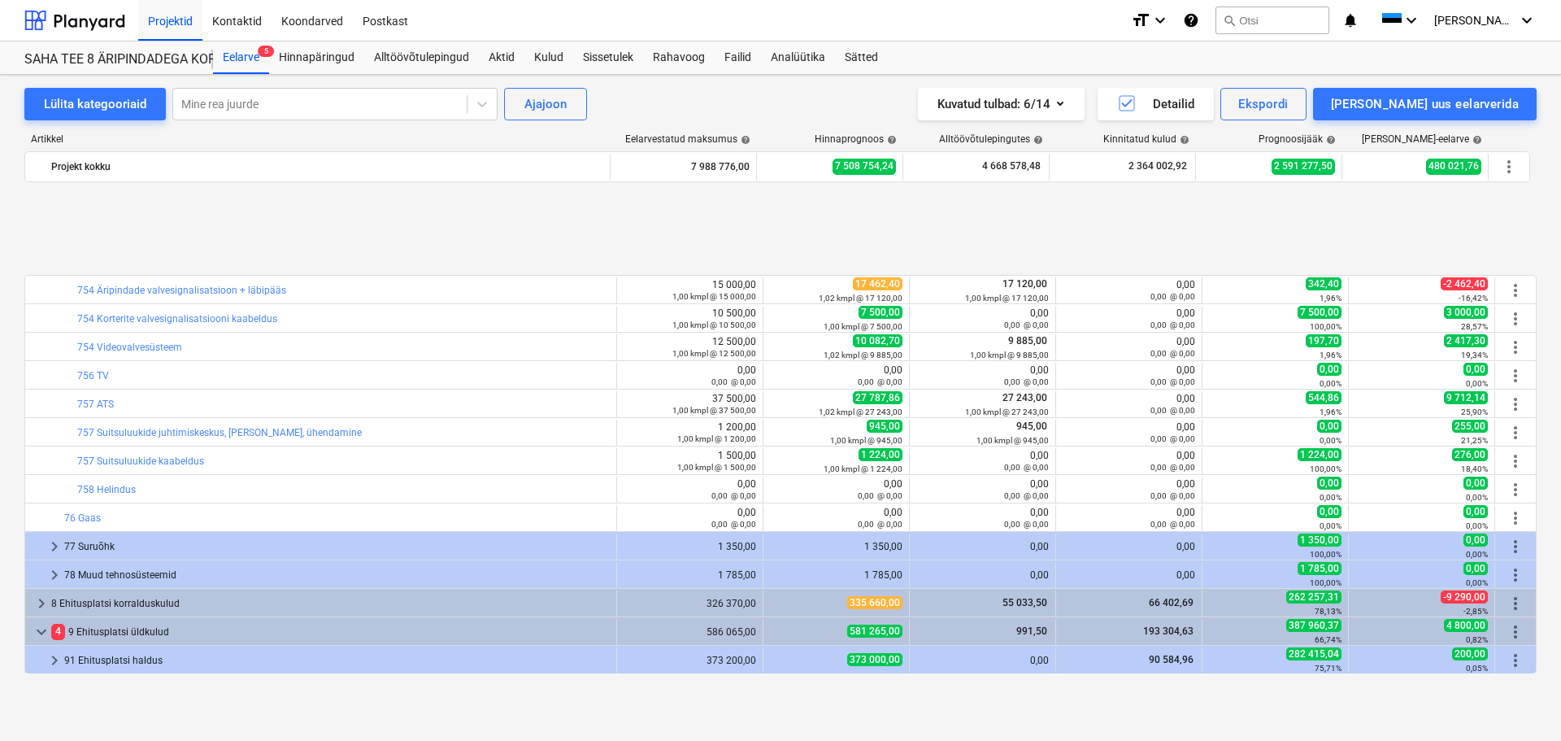
scroll to position [967, 0]
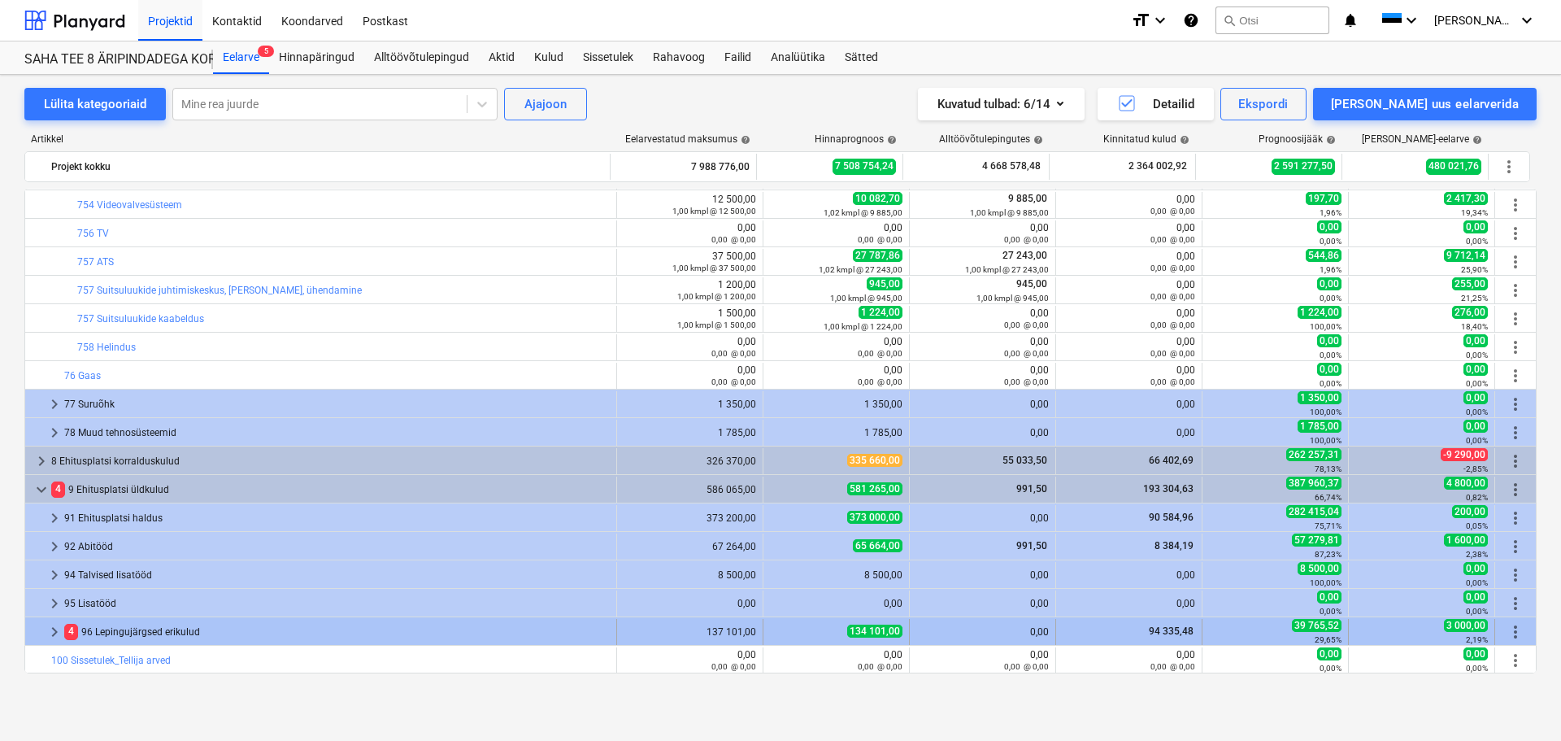
click at [46, 634] on span "keyboard_arrow_right" at bounding box center [55, 632] width 20 height 20
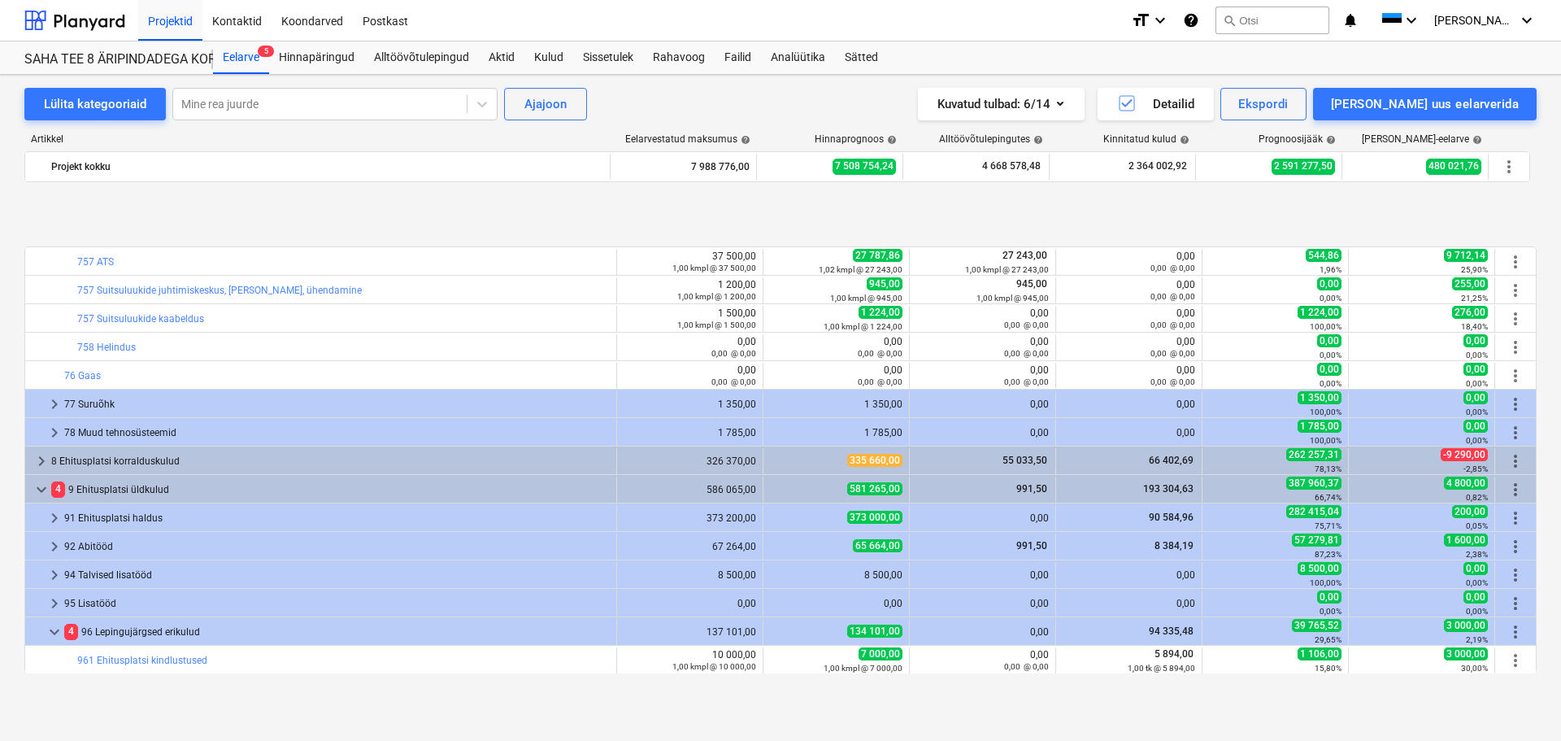
scroll to position [1080, 0]
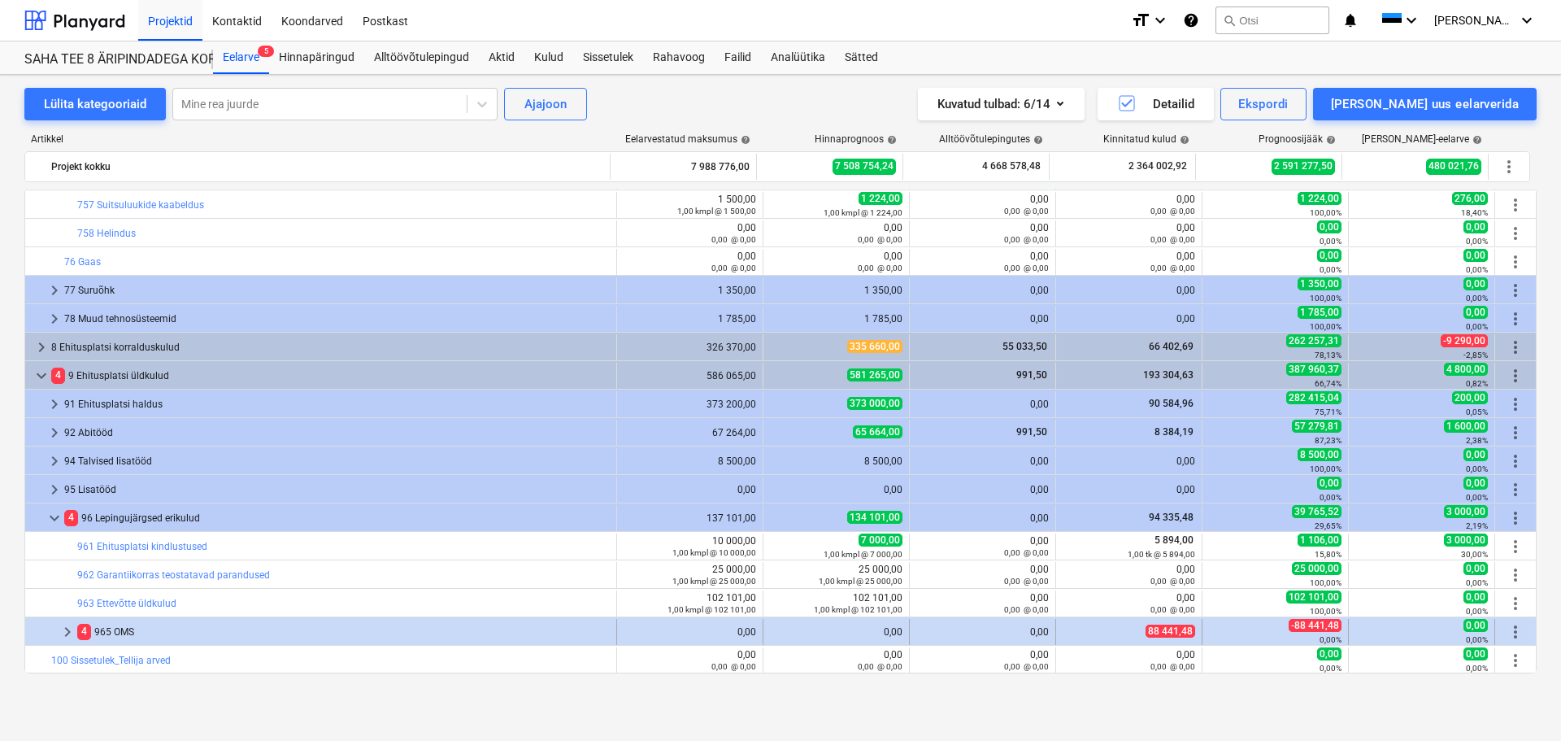
click at [72, 632] on span "keyboard_arrow_right" at bounding box center [68, 632] width 20 height 20
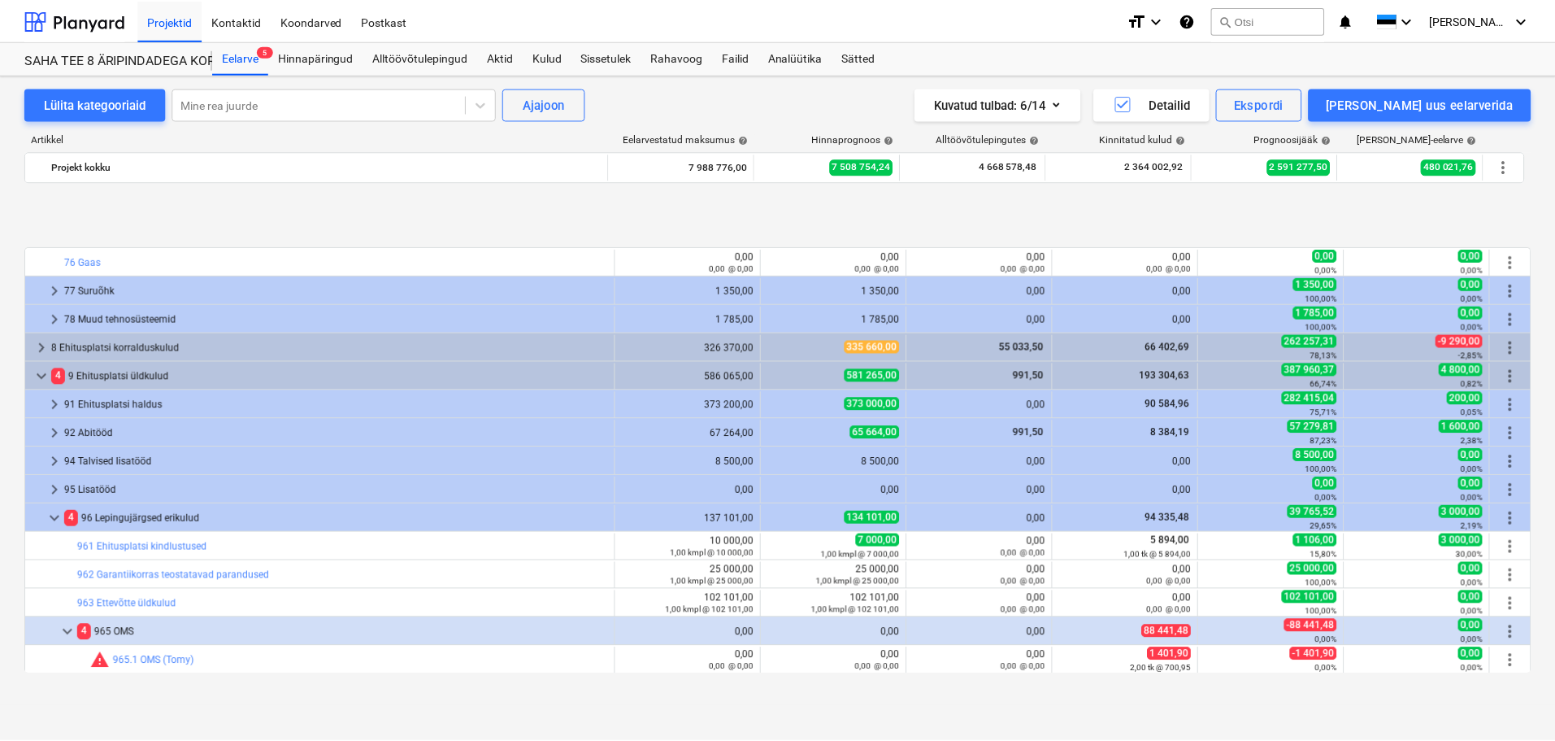
scroll to position [1194, 0]
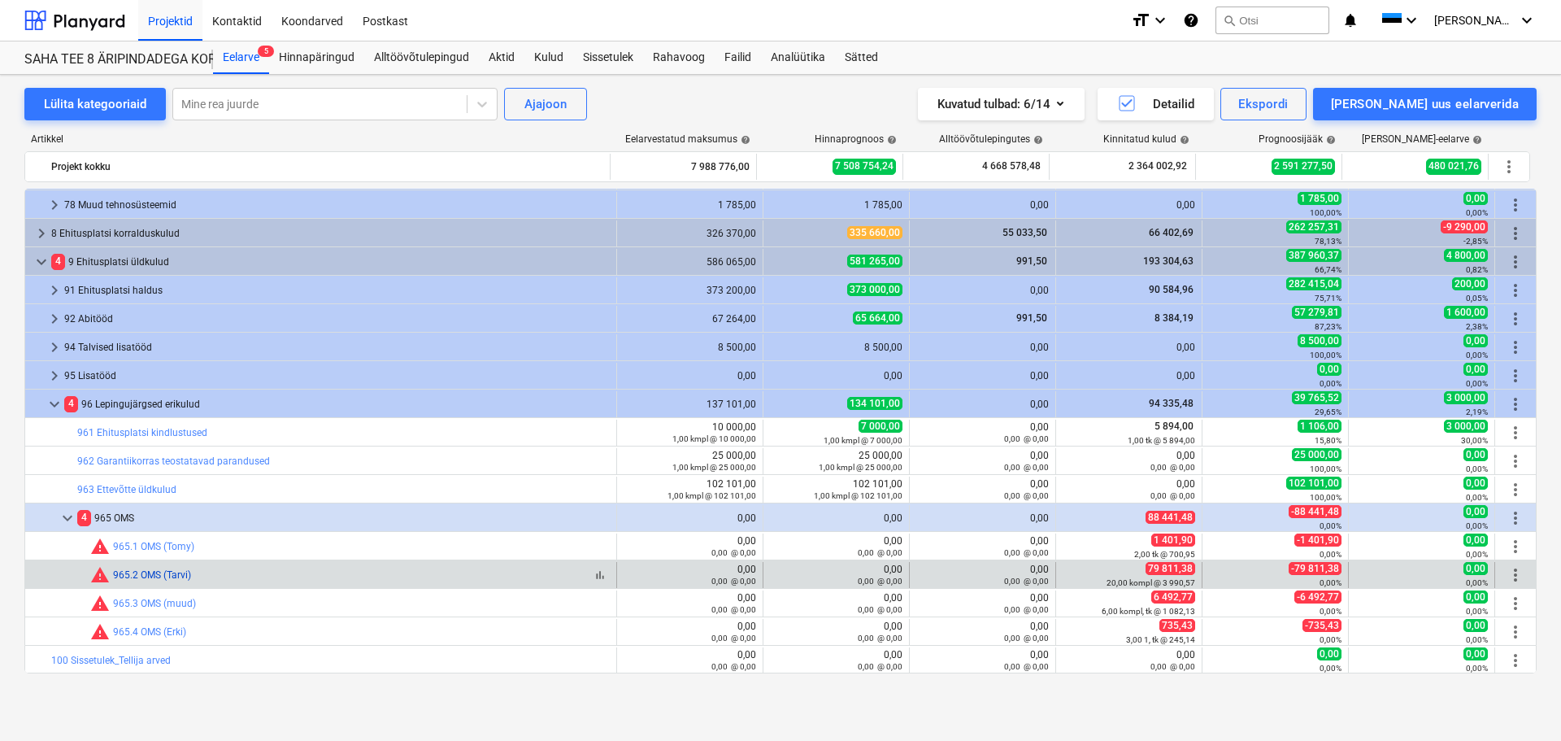
click at [176, 575] on link "965.2 OMS (Tarvi)" at bounding box center [152, 574] width 78 height 11
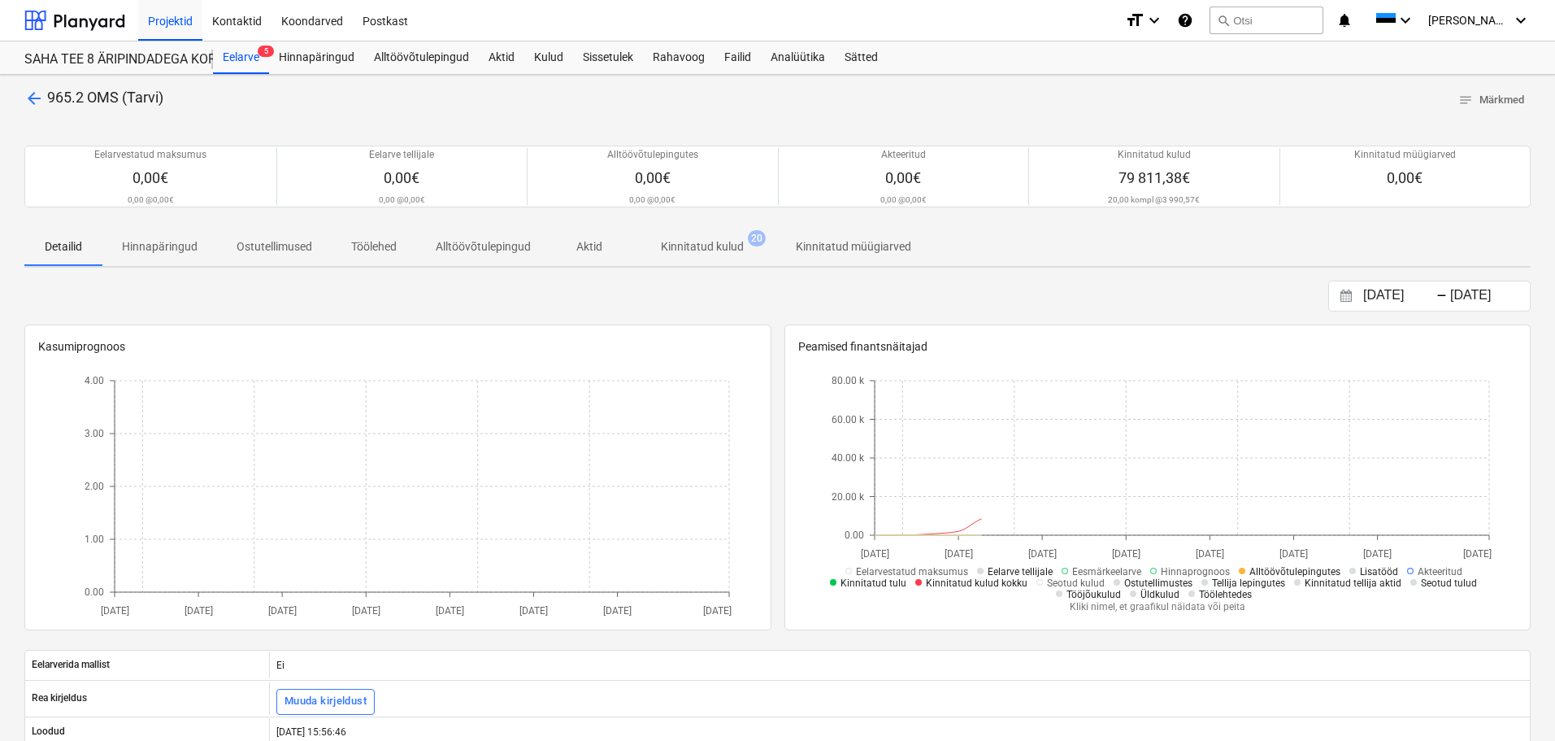
click at [698, 248] on p "Kinnitatud kulud" at bounding box center [702, 246] width 83 height 17
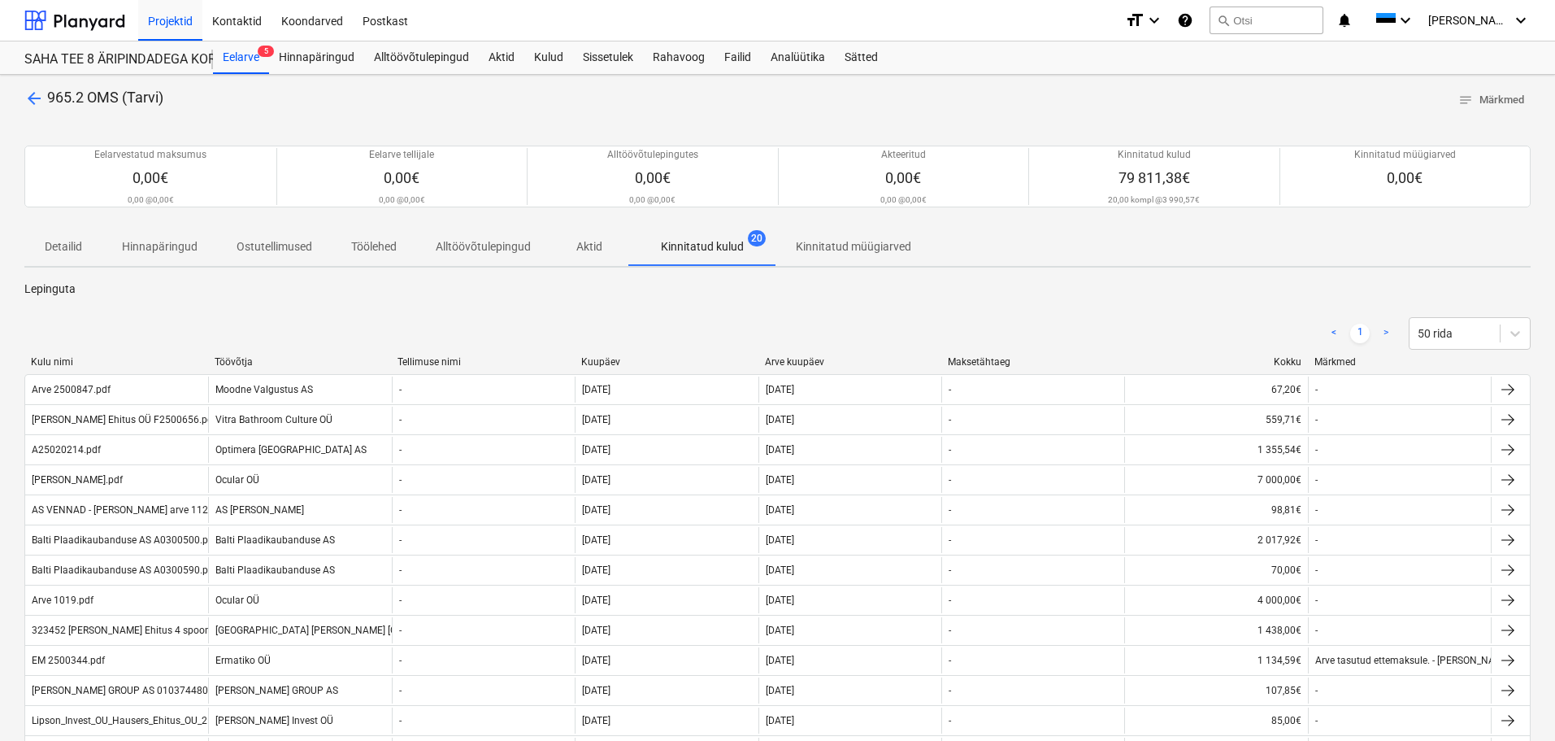
click at [820, 362] on div "Arve kuupäev" at bounding box center [850, 361] width 171 height 11
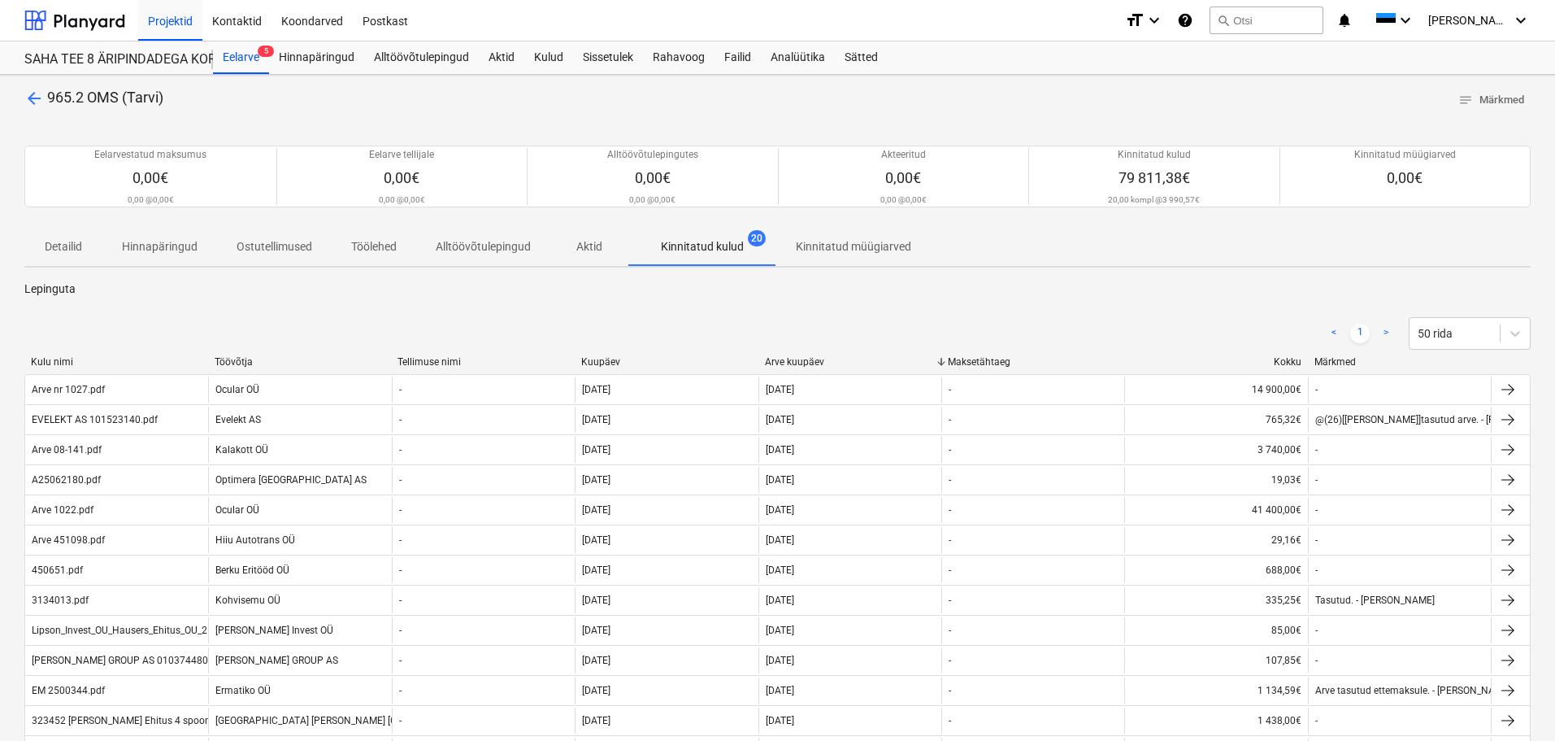
click at [39, 95] on span "arrow_back" at bounding box center [34, 99] width 20 height 20
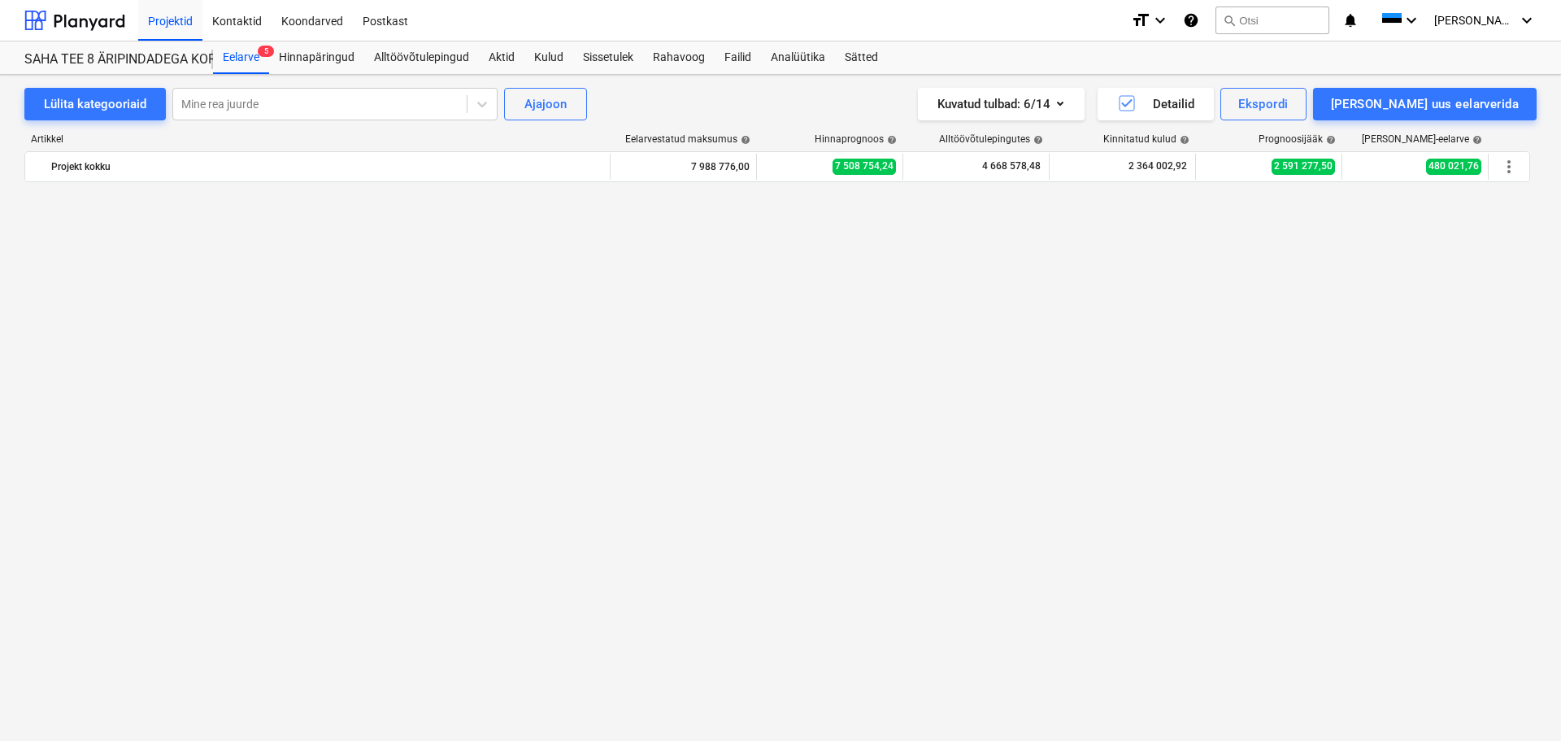
scroll to position [1194, 0]
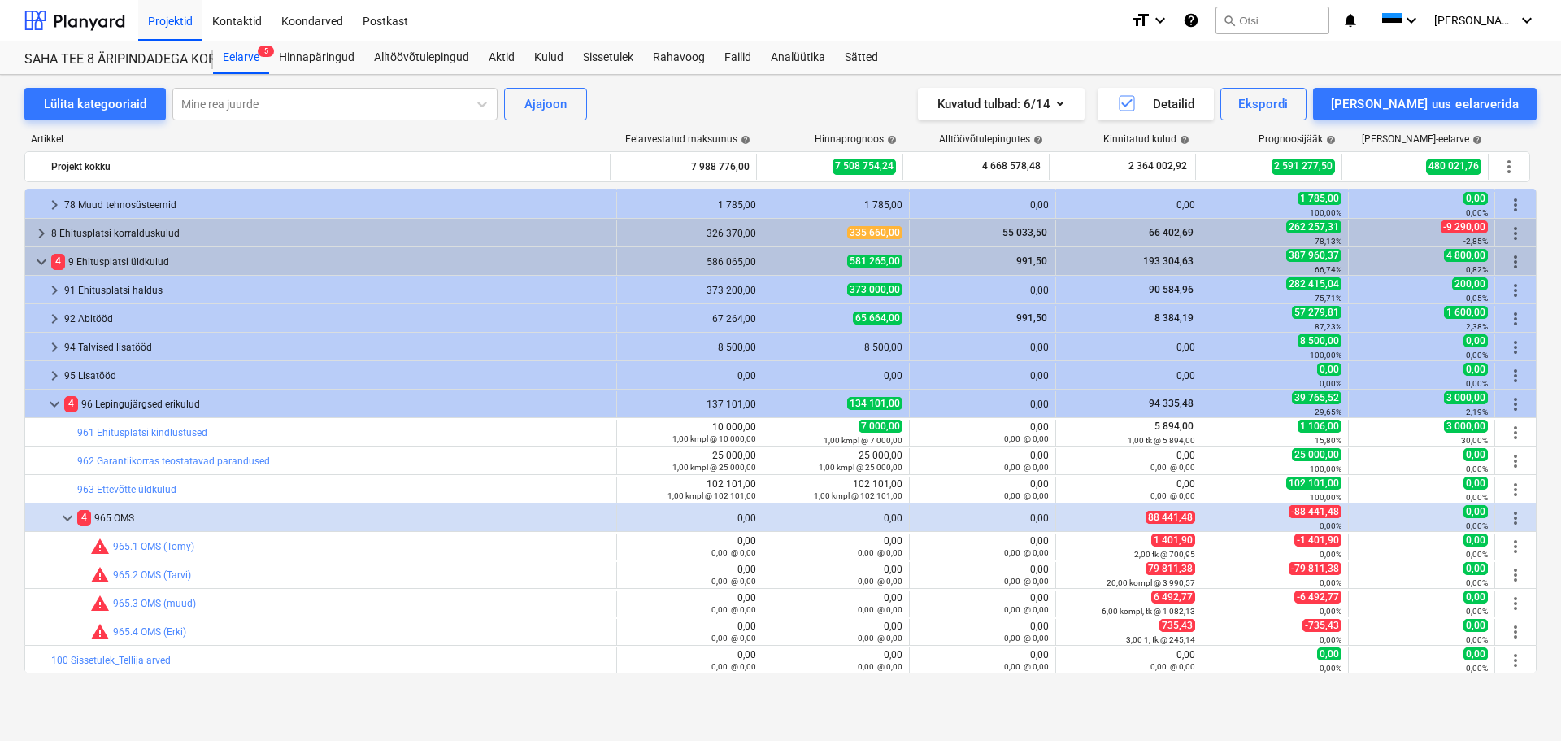
drag, startPoint x: 62, startPoint y: 512, endPoint x: 63, endPoint y: 392, distance: 120.3
click at [62, 512] on span "keyboard_arrow_down" at bounding box center [68, 518] width 20 height 20
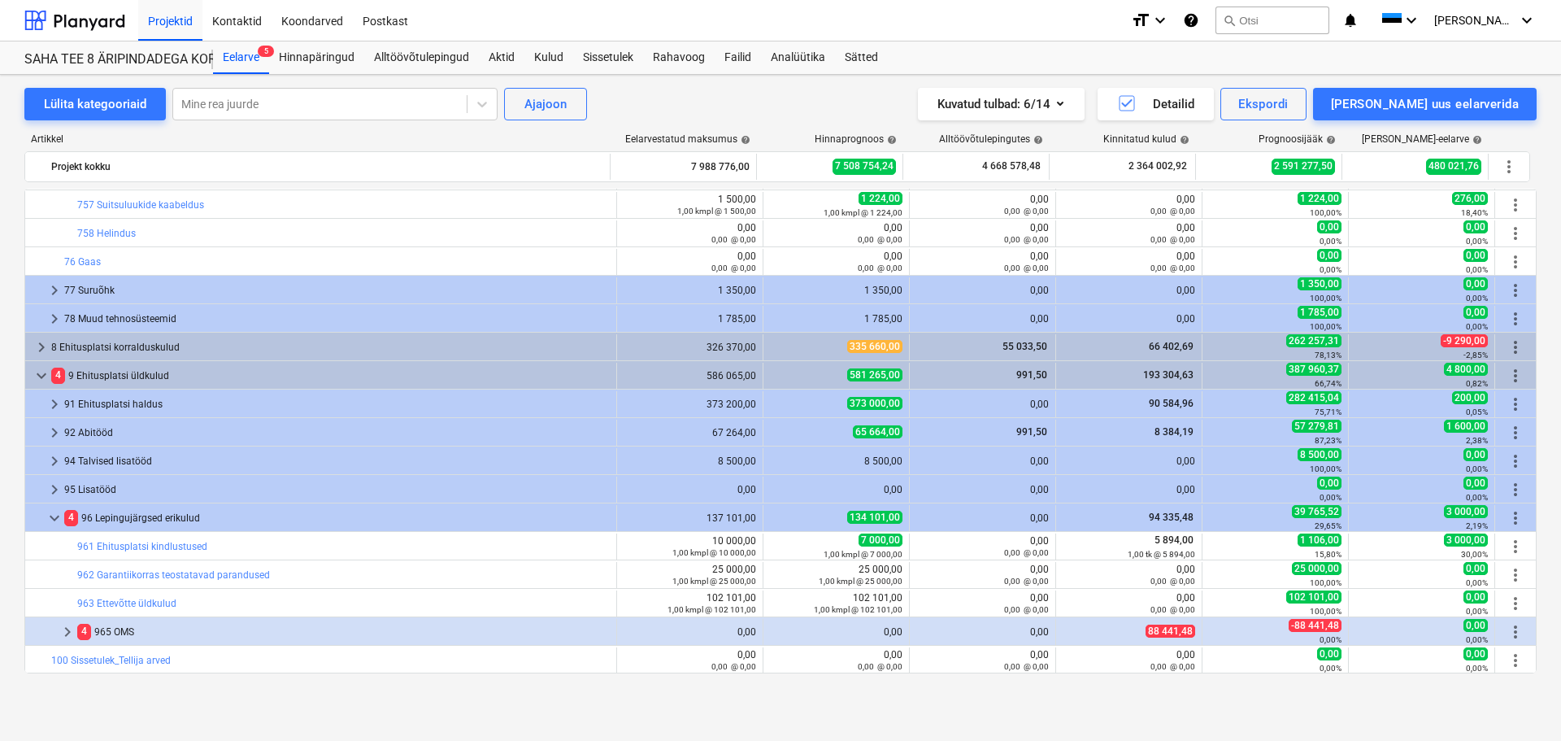
scroll to position [1080, 0]
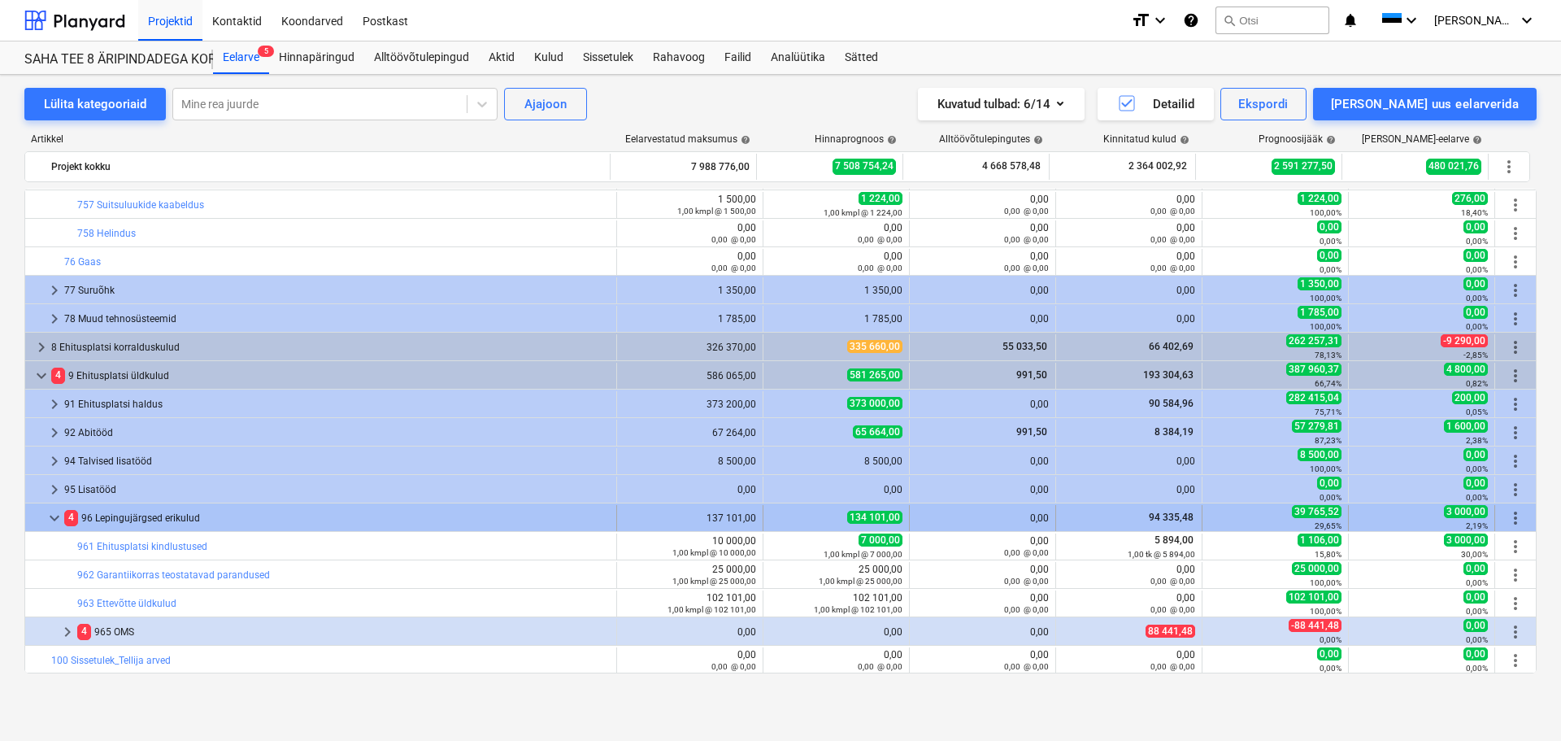
click at [50, 515] on span "keyboard_arrow_down" at bounding box center [55, 518] width 20 height 20
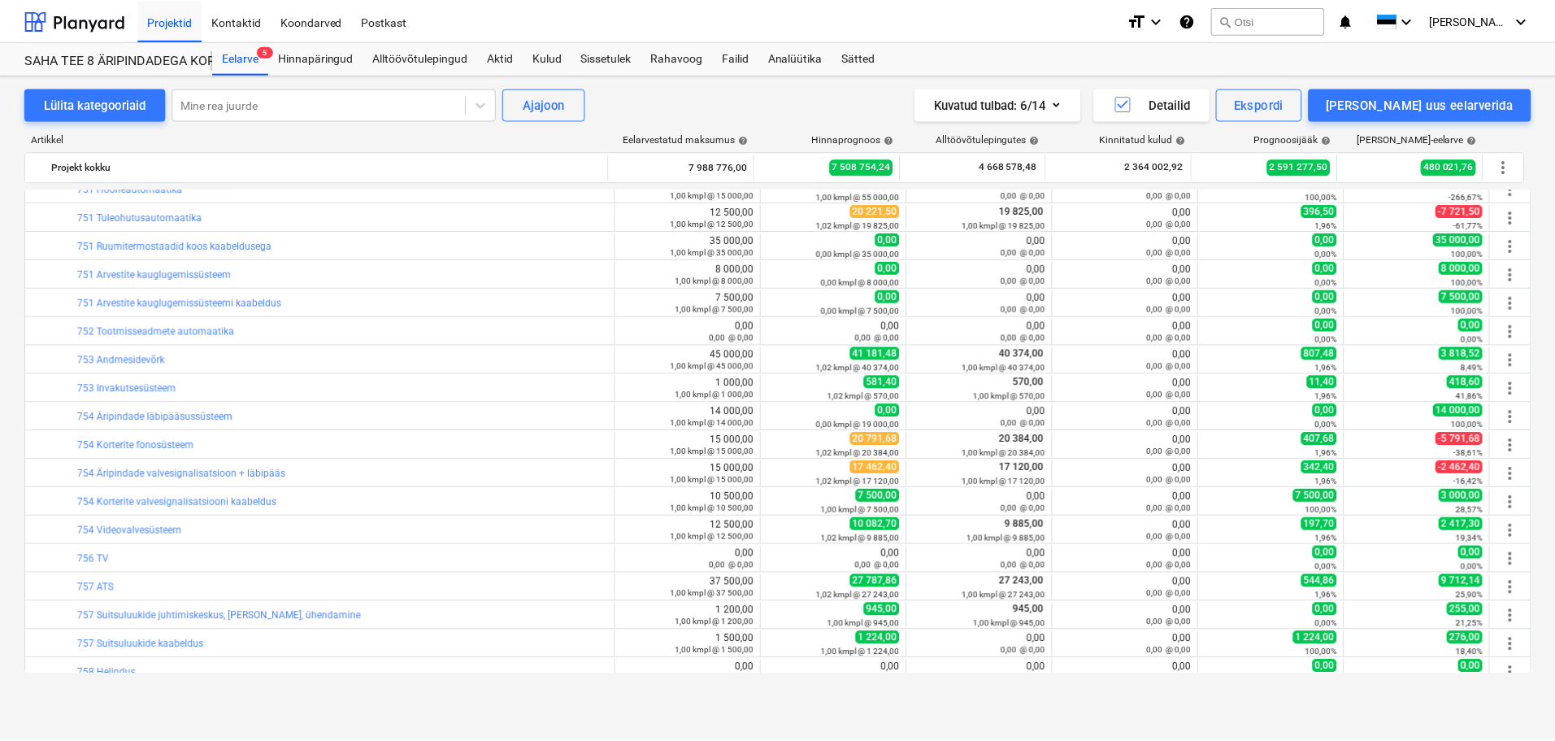
scroll to position [560, 0]
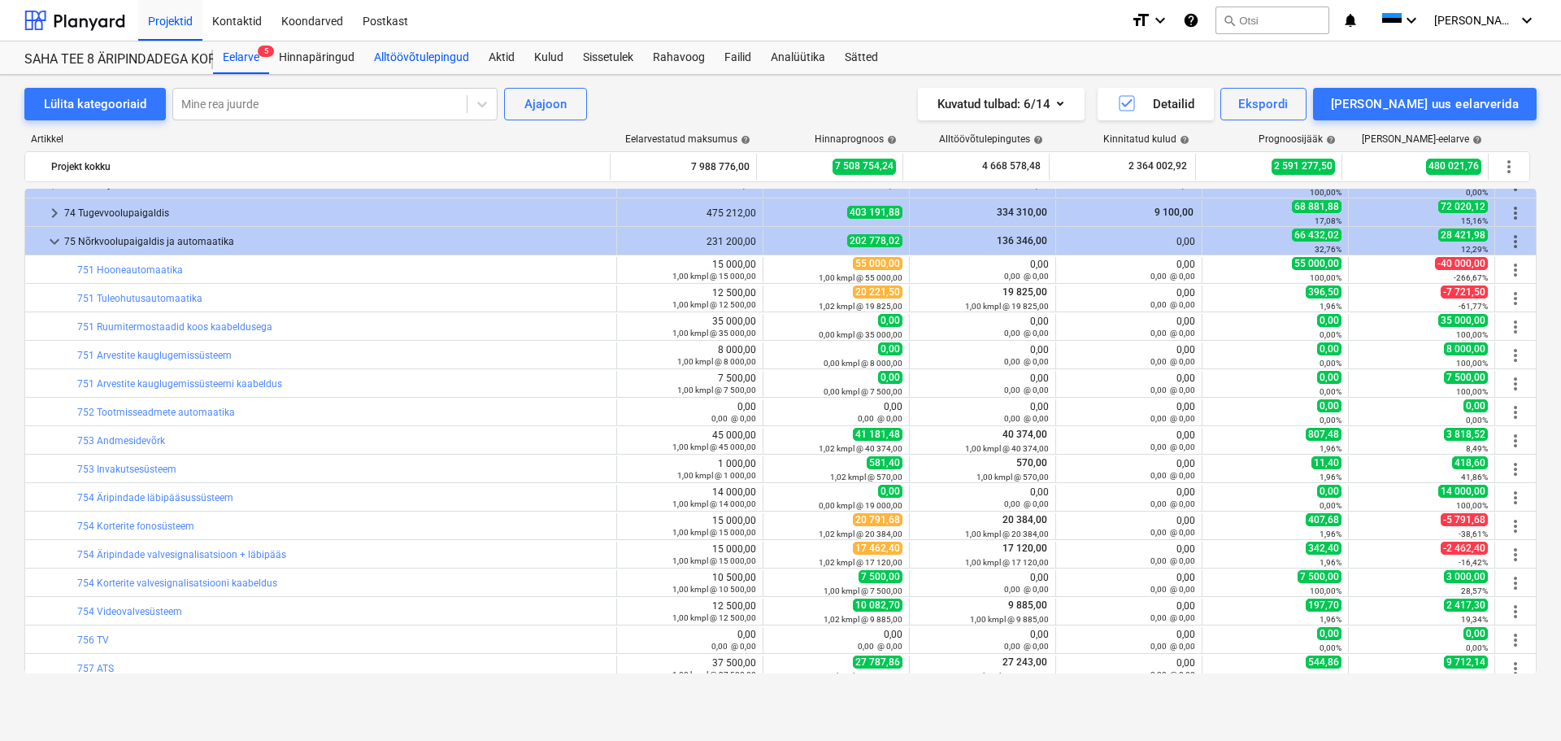
click at [420, 56] on div "Alltöövõtulepingud" at bounding box center [421, 57] width 115 height 33
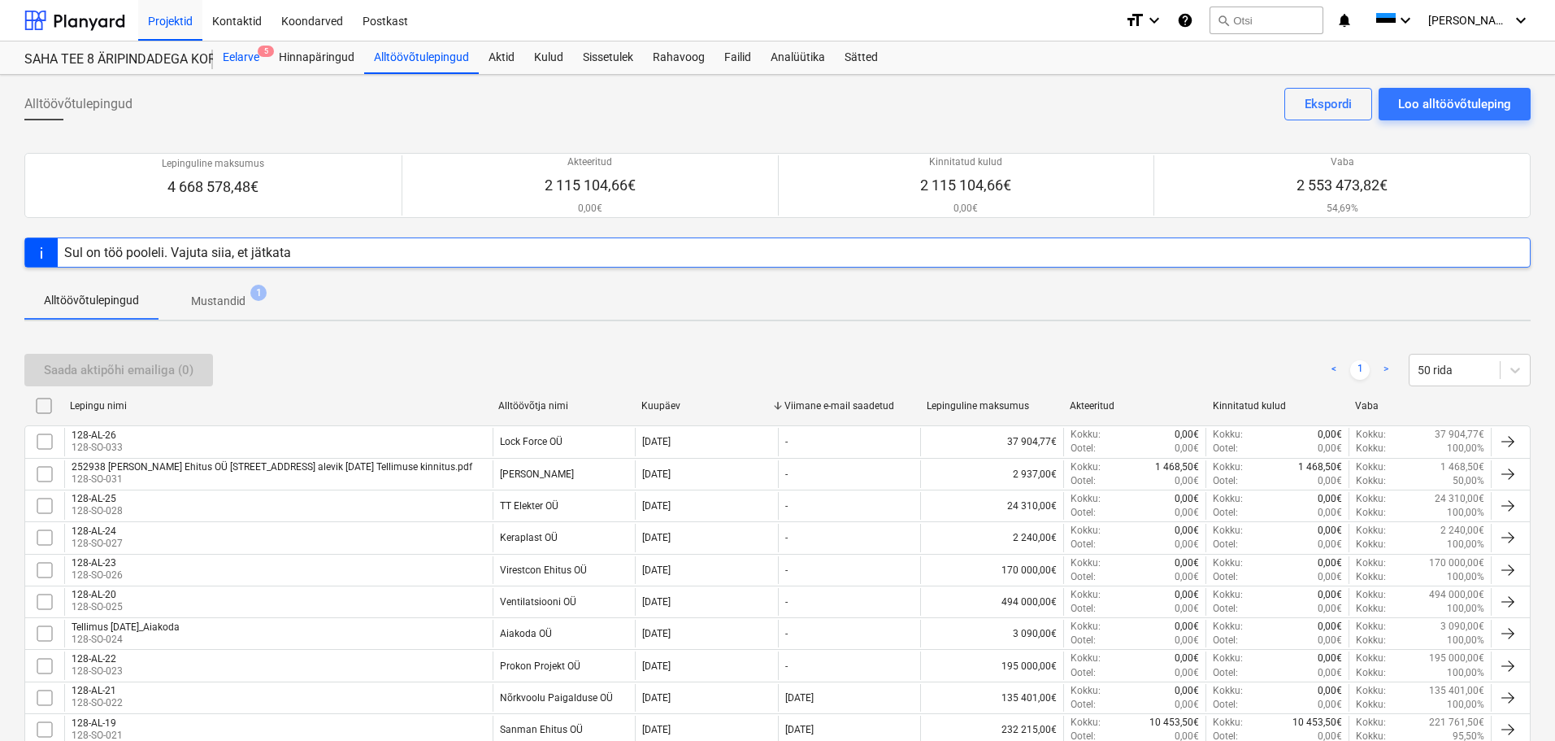
click at [242, 47] on div "Eelarve 5" at bounding box center [241, 57] width 56 height 33
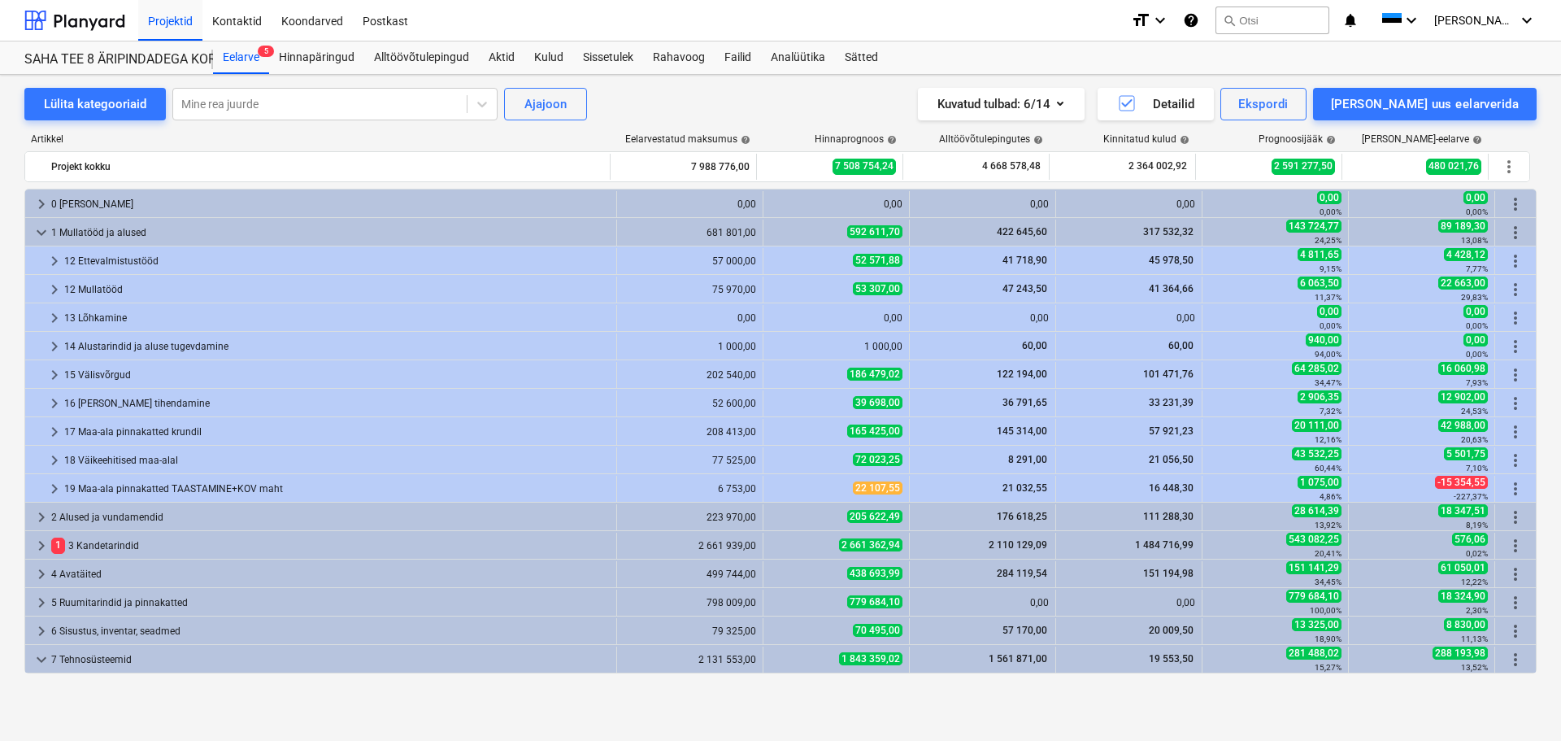
scroll to position [72, 0]
